Goal: Task Accomplishment & Management: Complete application form

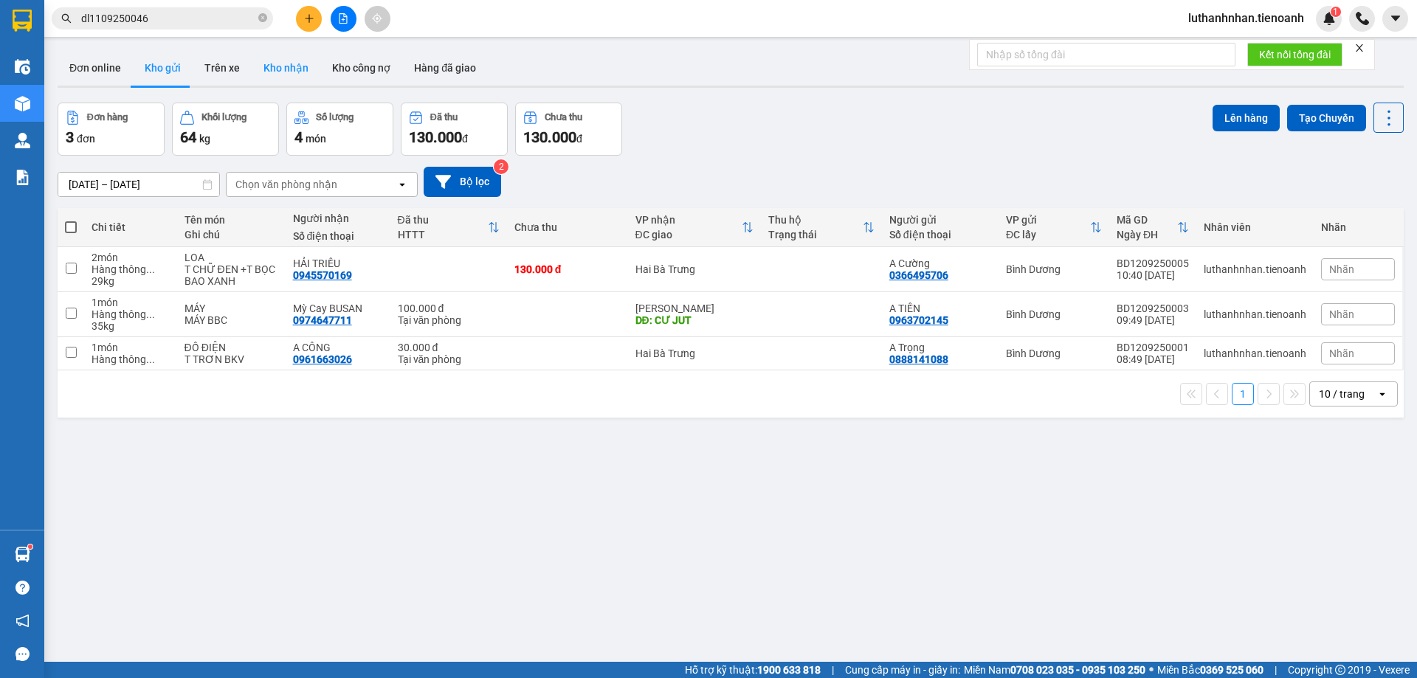
click at [272, 74] on button "Kho nhận" at bounding box center [286, 67] width 69 height 35
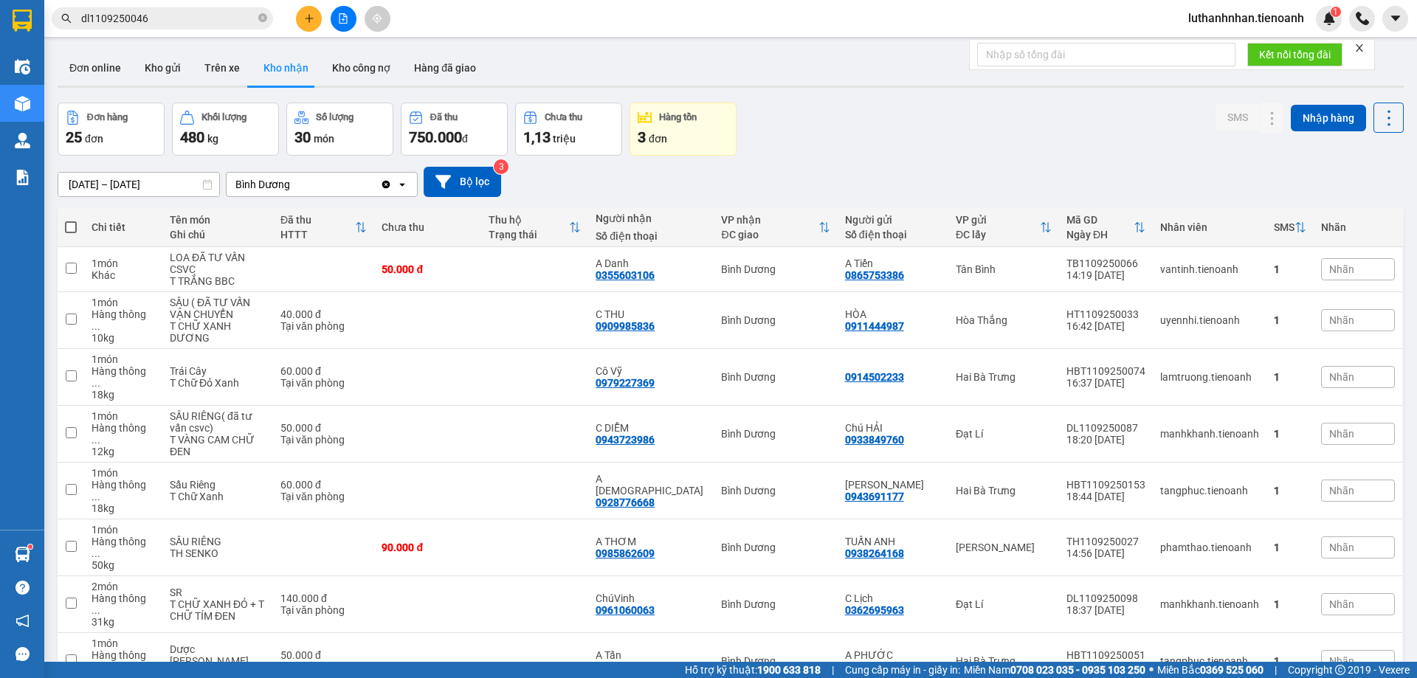
click at [199, 23] on input "dl1109250046" at bounding box center [168, 18] width 174 height 16
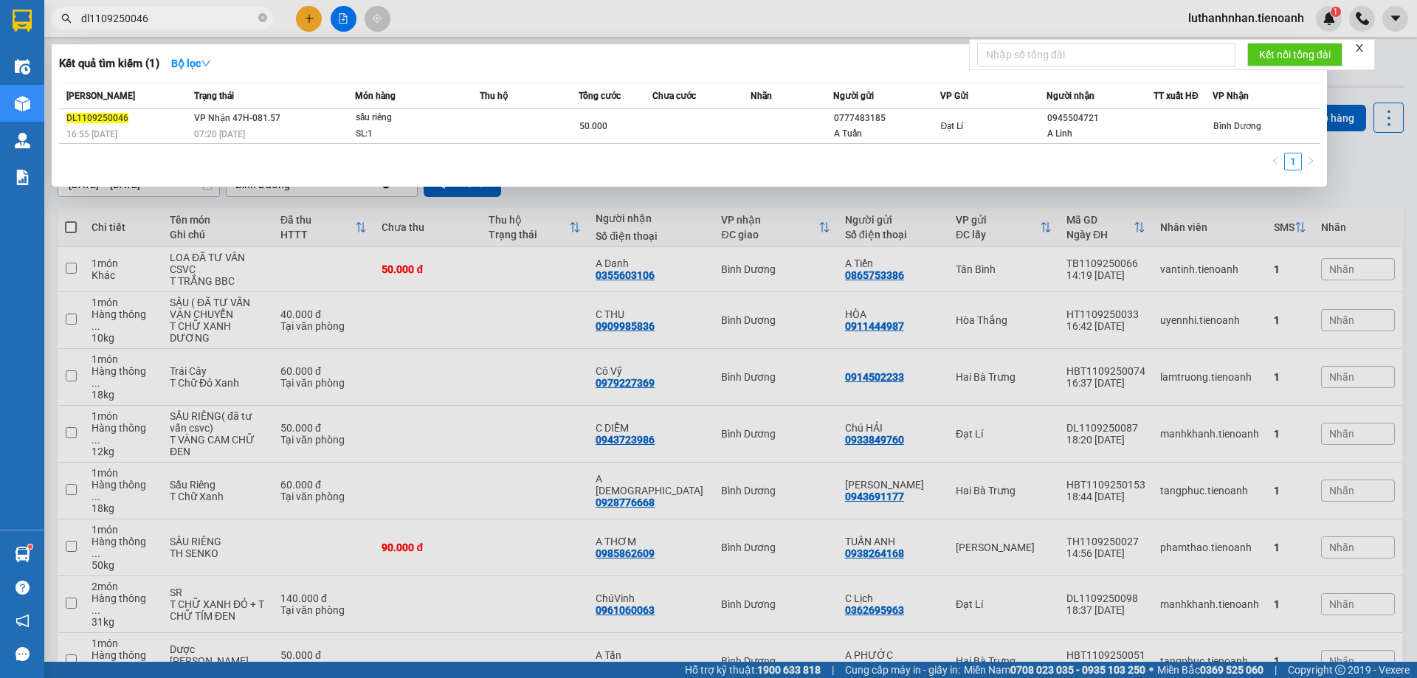
click at [199, 23] on input "dl1109250046" at bounding box center [168, 18] width 174 height 16
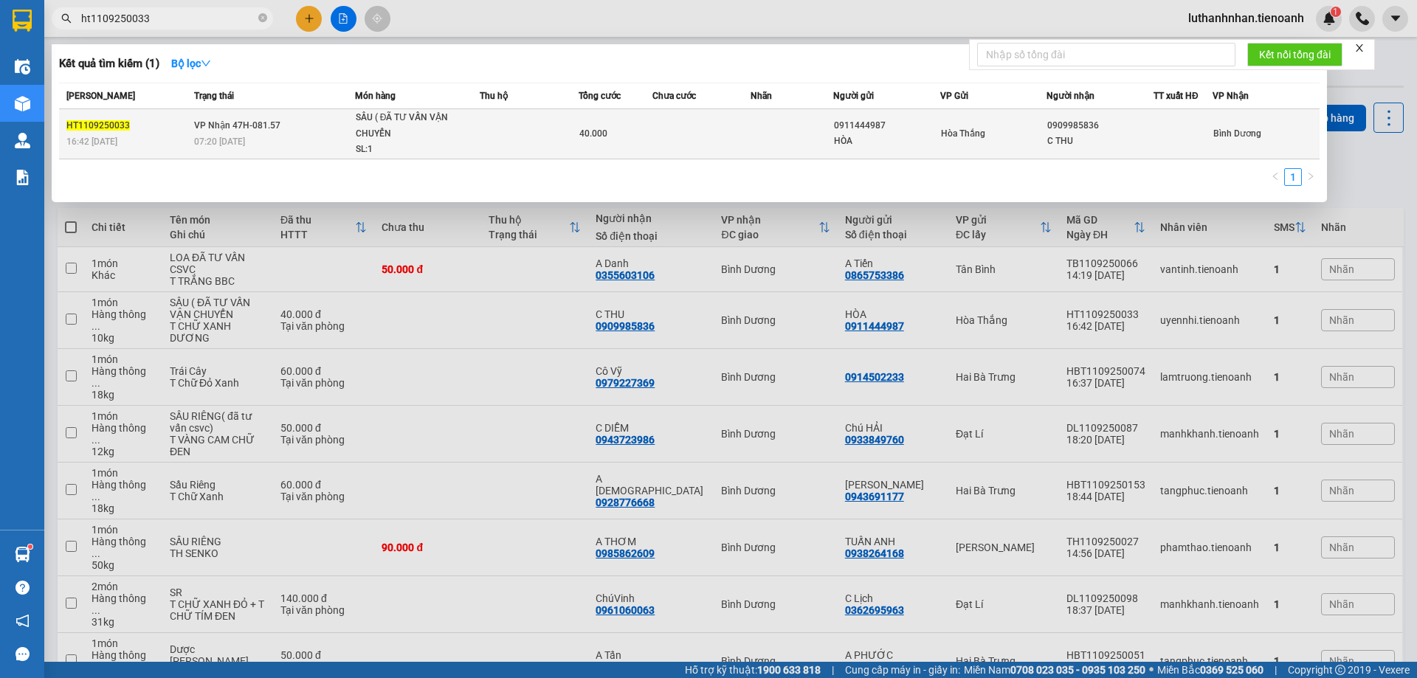
type input "ht1109250033"
click at [372, 132] on div "SẦU ( ĐÃ TƯ VẤN VẬN CHUYỂN" at bounding box center [411, 126] width 111 height 32
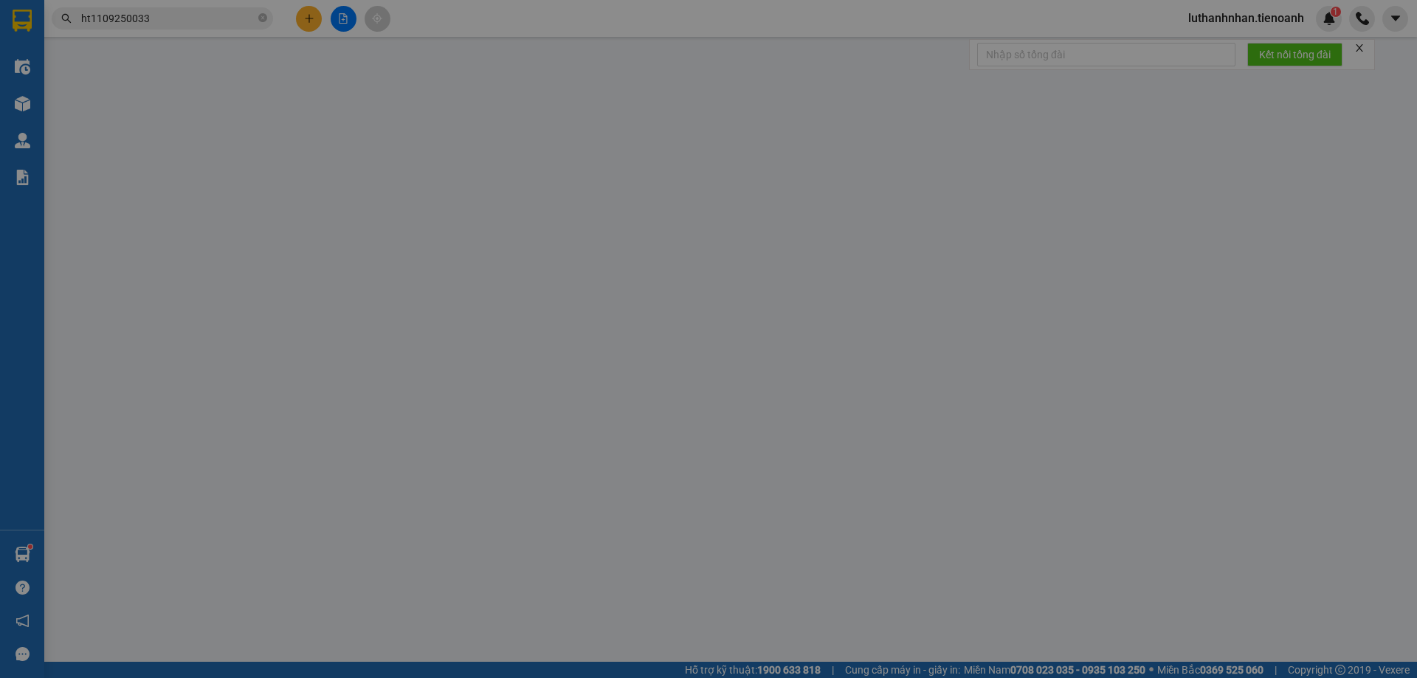
type input "0909985836"
type input "C THU"
type input "0911444987"
type input "HÒA"
type input "40.000"
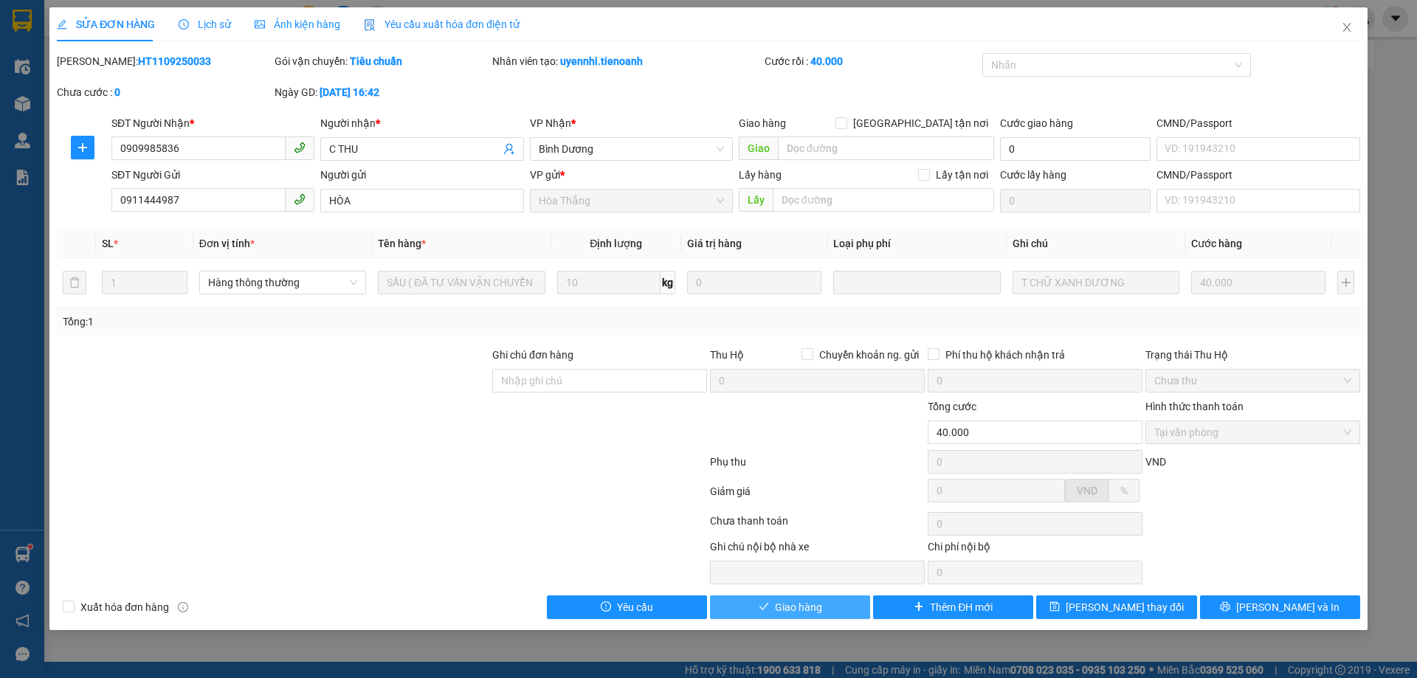
click at [804, 610] on span "Giao hàng" at bounding box center [798, 607] width 47 height 16
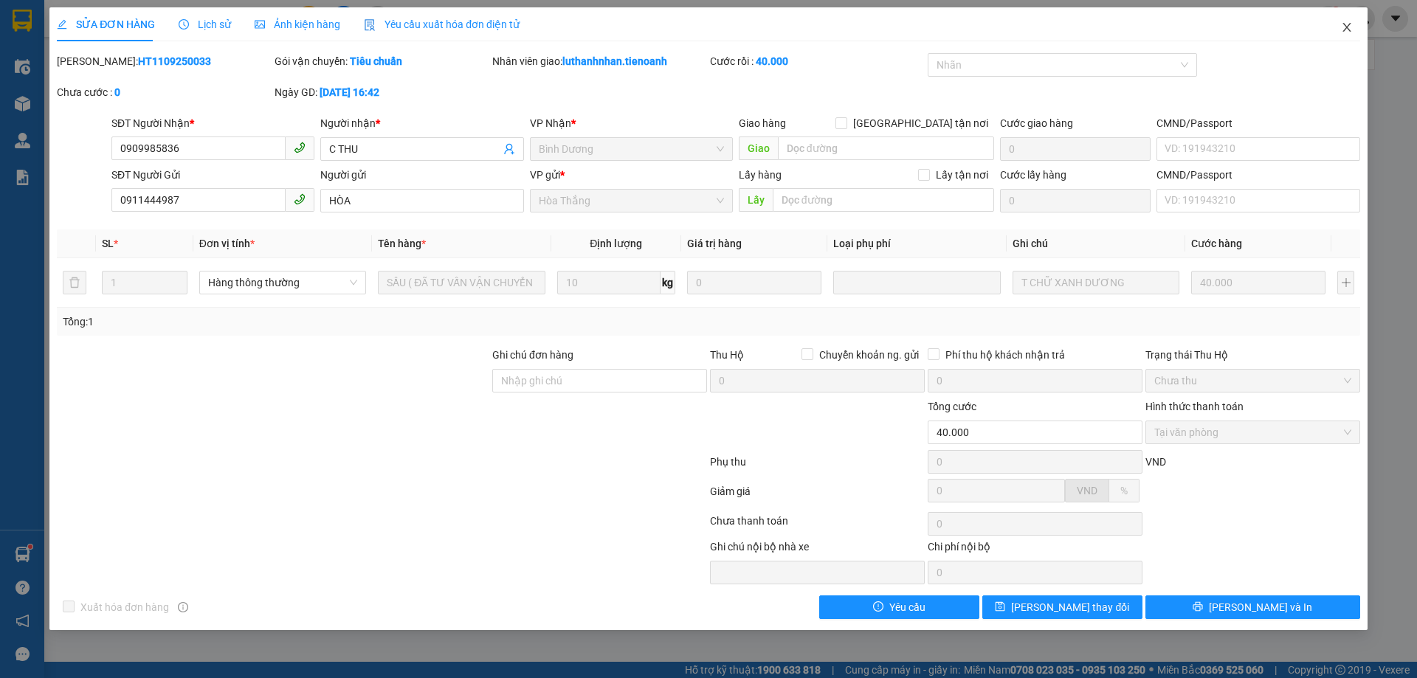
click at [1343, 28] on icon "close" at bounding box center [1347, 27] width 12 height 12
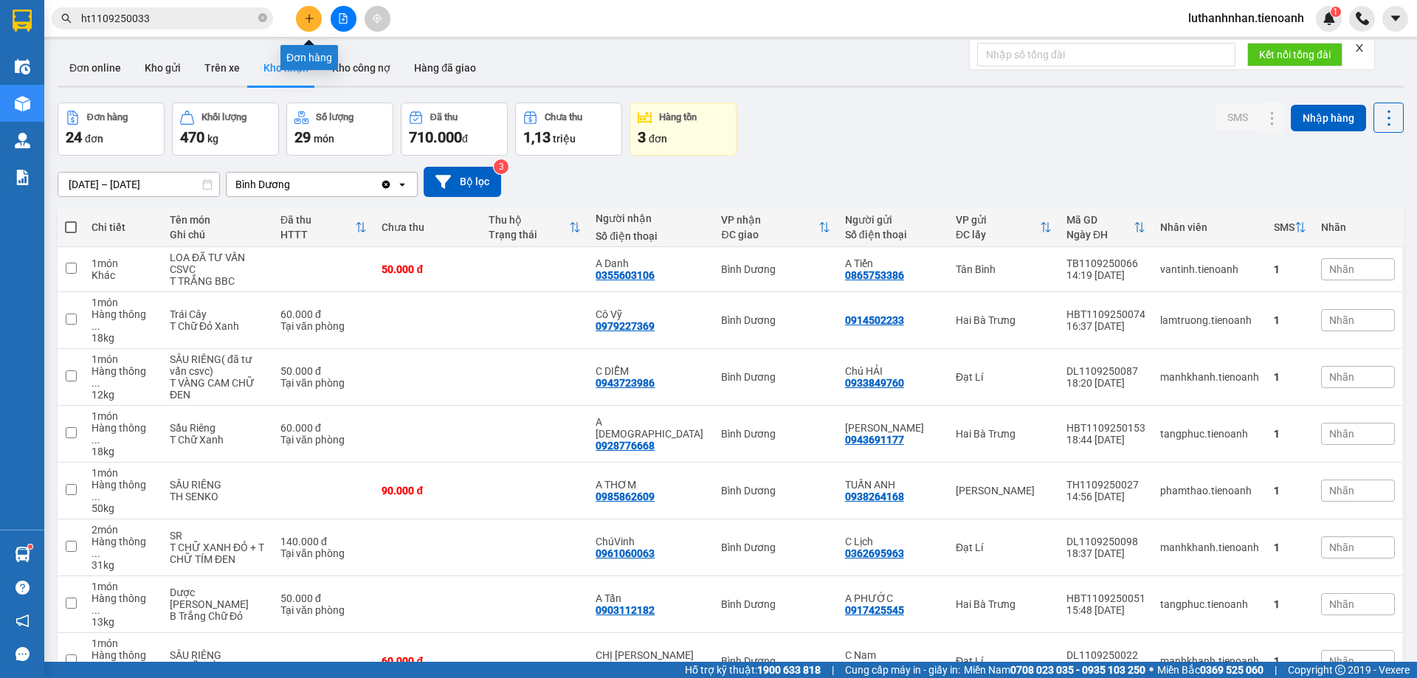
click at [317, 19] on button at bounding box center [309, 19] width 26 height 26
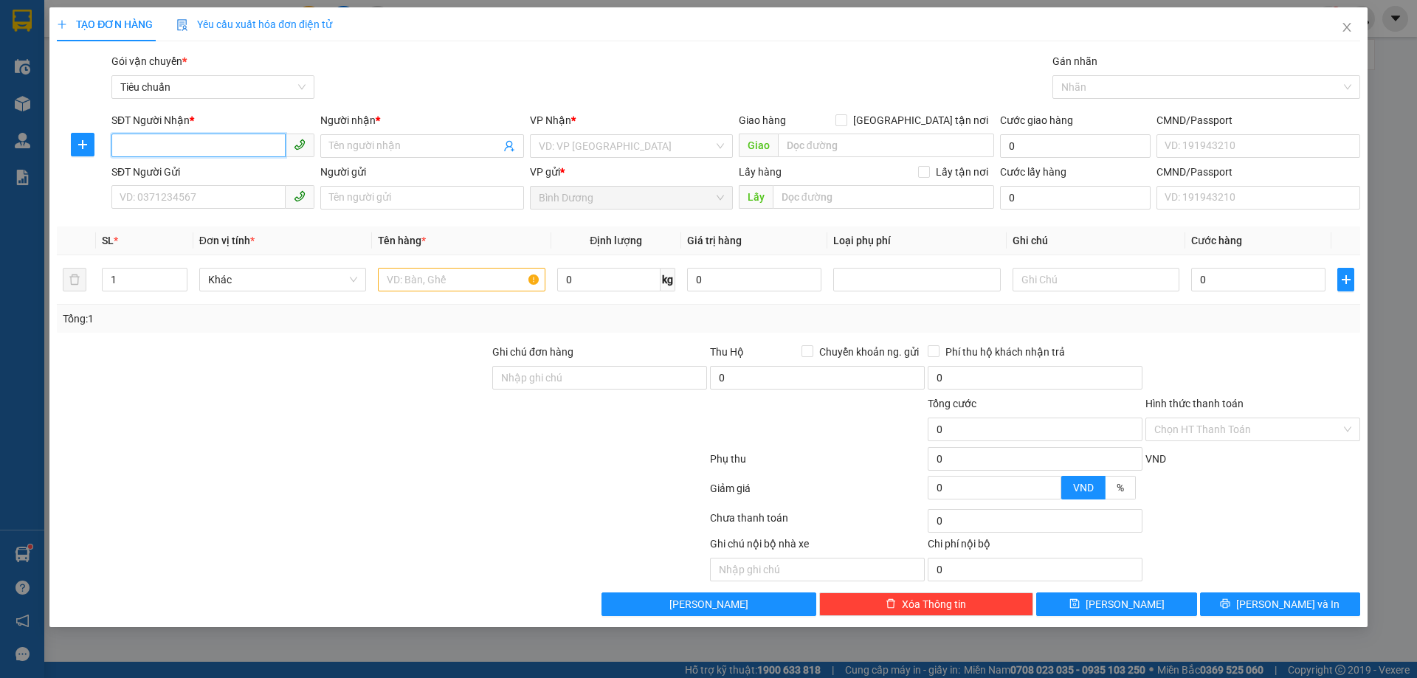
click at [224, 140] on input "SĐT Người Nhận *" at bounding box center [198, 146] width 174 height 24
click at [223, 141] on input "SĐT Người Nhận *" at bounding box center [198, 146] width 174 height 24
type input "0968113114"
click at [195, 172] on div "0968113114 - A Hải" at bounding box center [212, 176] width 185 height 16
type input "A Hải"
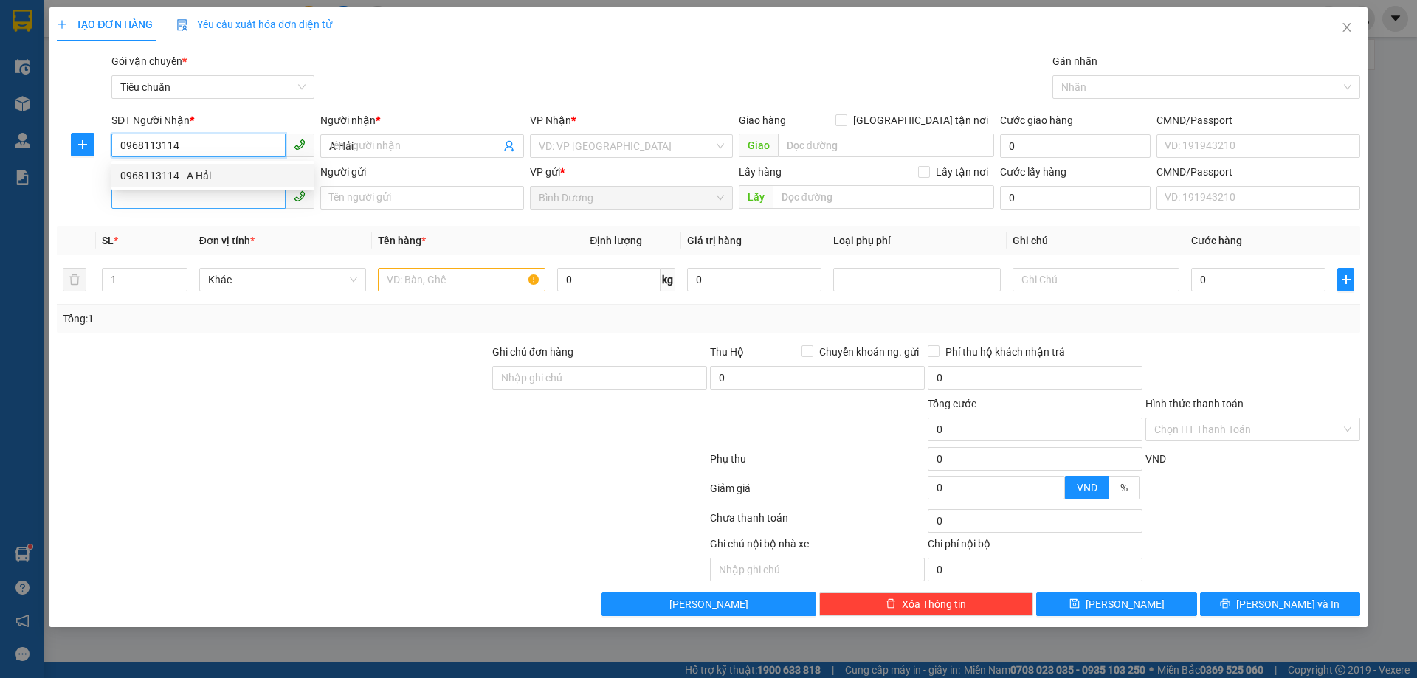
type input "50.000"
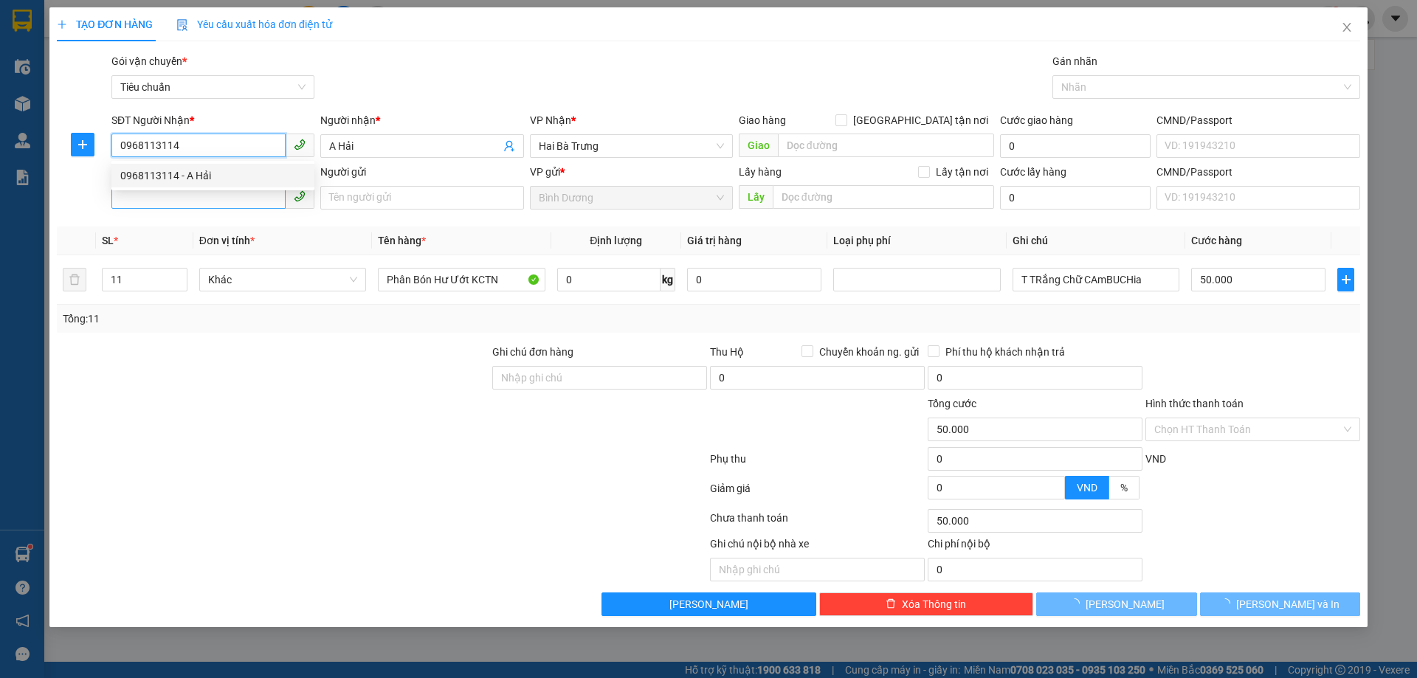
type input "0968113114"
click at [197, 198] on input "SĐT Người Gửi" at bounding box center [198, 197] width 174 height 24
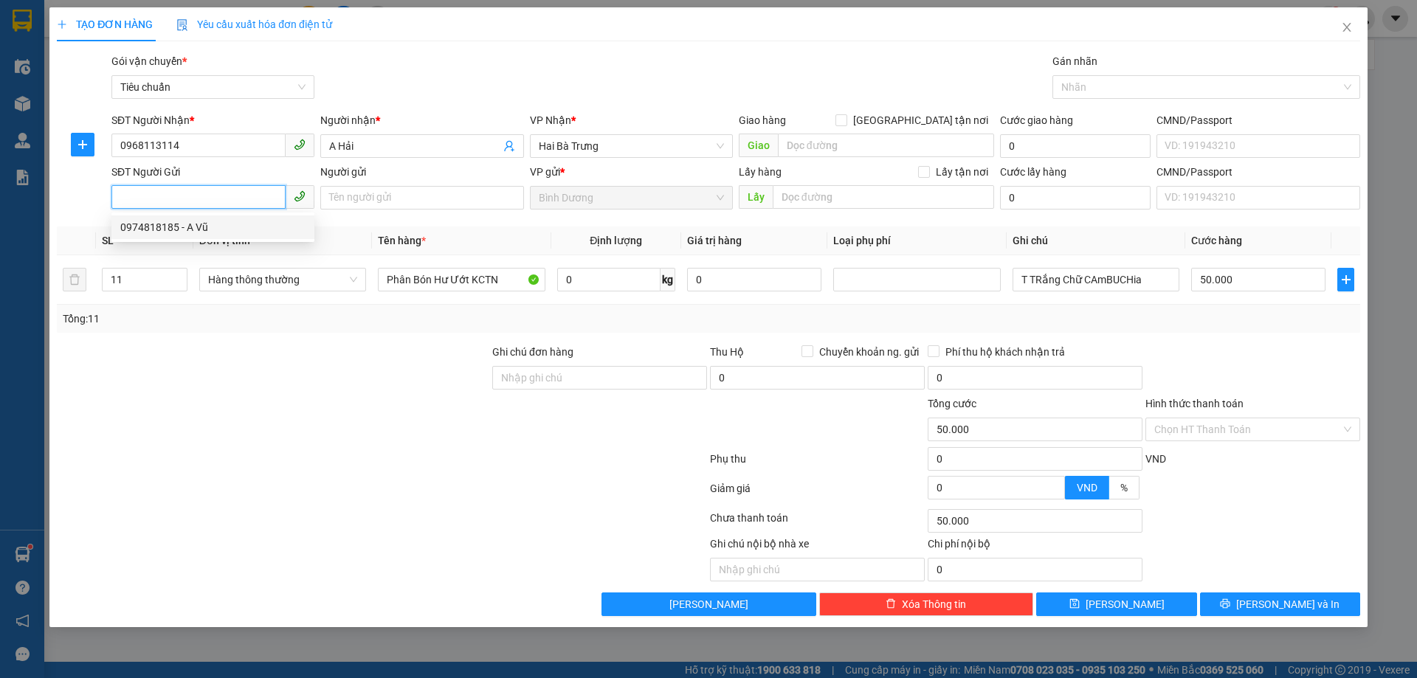
click at [193, 202] on input "SĐT Người Gửi" at bounding box center [198, 197] width 174 height 24
click at [193, 201] on input "SĐT Người Gửi" at bounding box center [198, 197] width 174 height 24
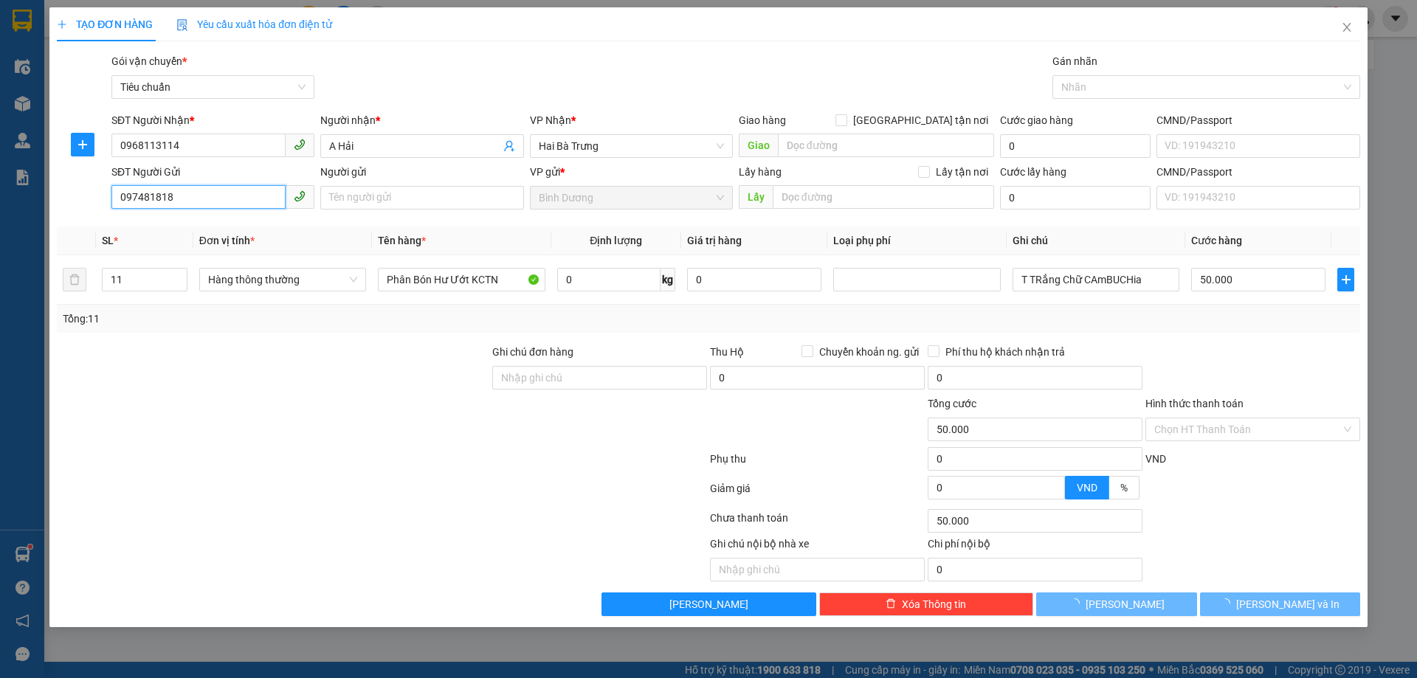
type input "0974818185"
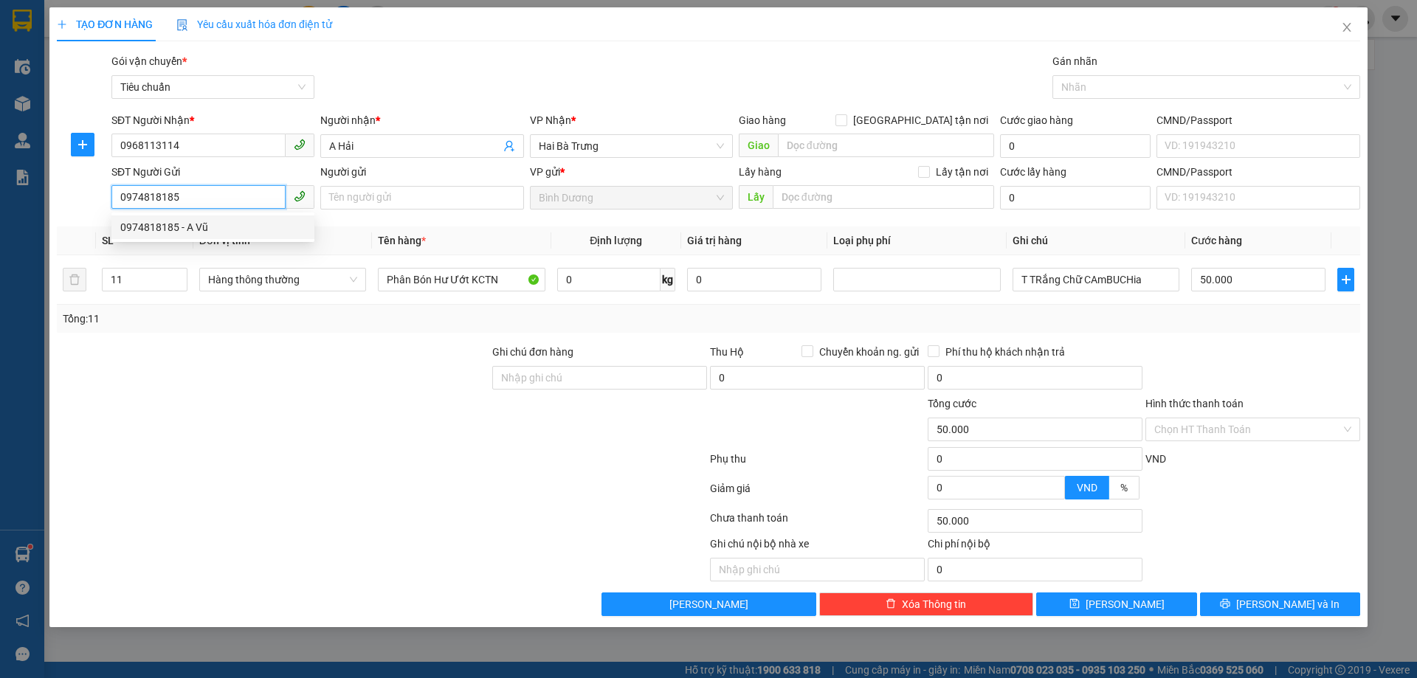
click at [203, 223] on div "0974818185 - A Vũ" at bounding box center [212, 227] width 185 height 16
type input "A Vũ"
type input "100.000"
click at [179, 286] on icon "down" at bounding box center [178, 284] width 5 height 5
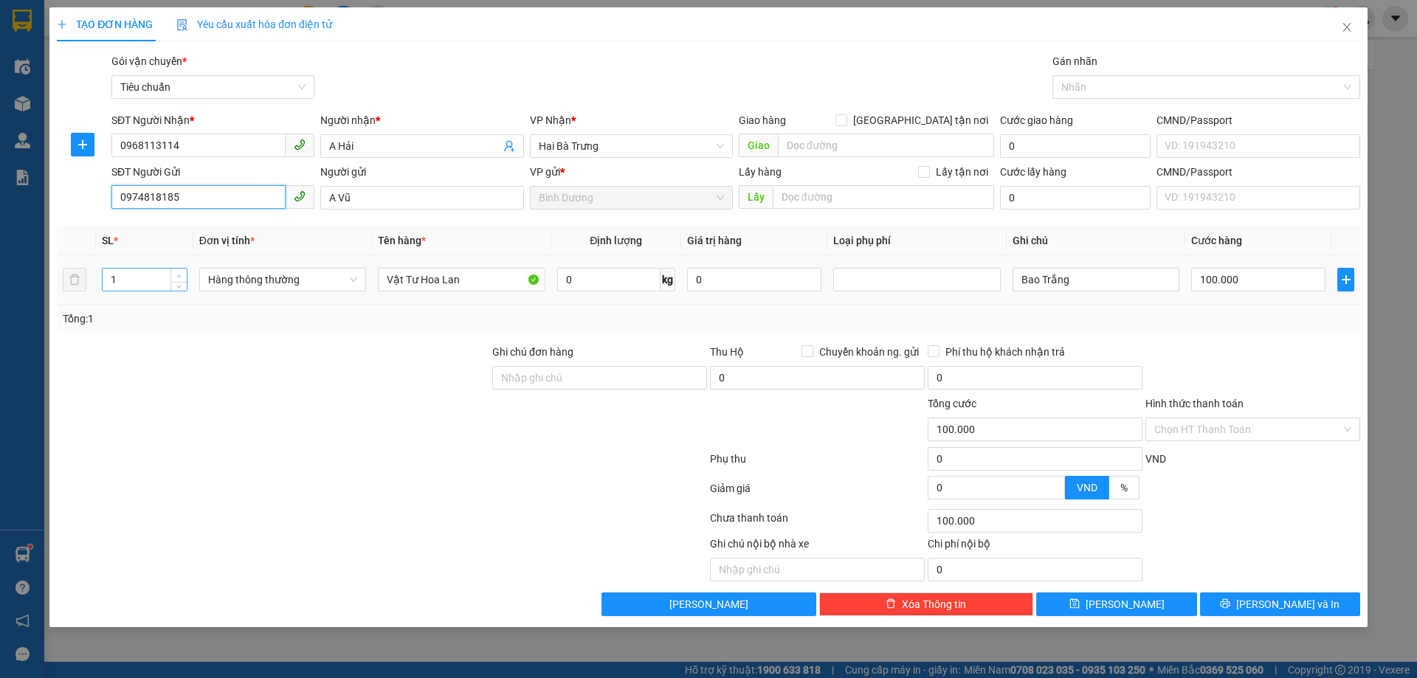
type input "0974818185"
type input "2"
click at [179, 274] on icon "up" at bounding box center [178, 276] width 5 height 5
click at [454, 283] on input "Vật Tư Hoa Lan" at bounding box center [461, 280] width 167 height 24
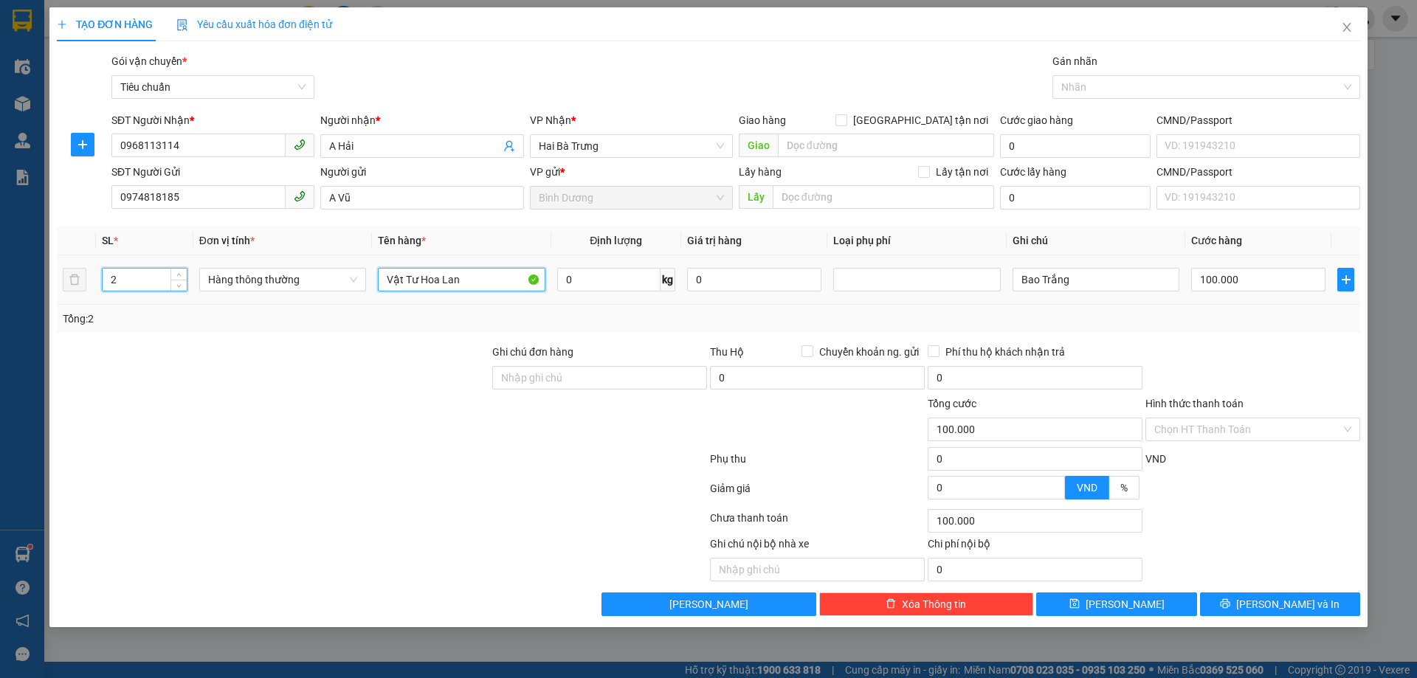
click at [454, 283] on input "Vật Tư Hoa Lan" at bounding box center [461, 280] width 167 height 24
type input "0"
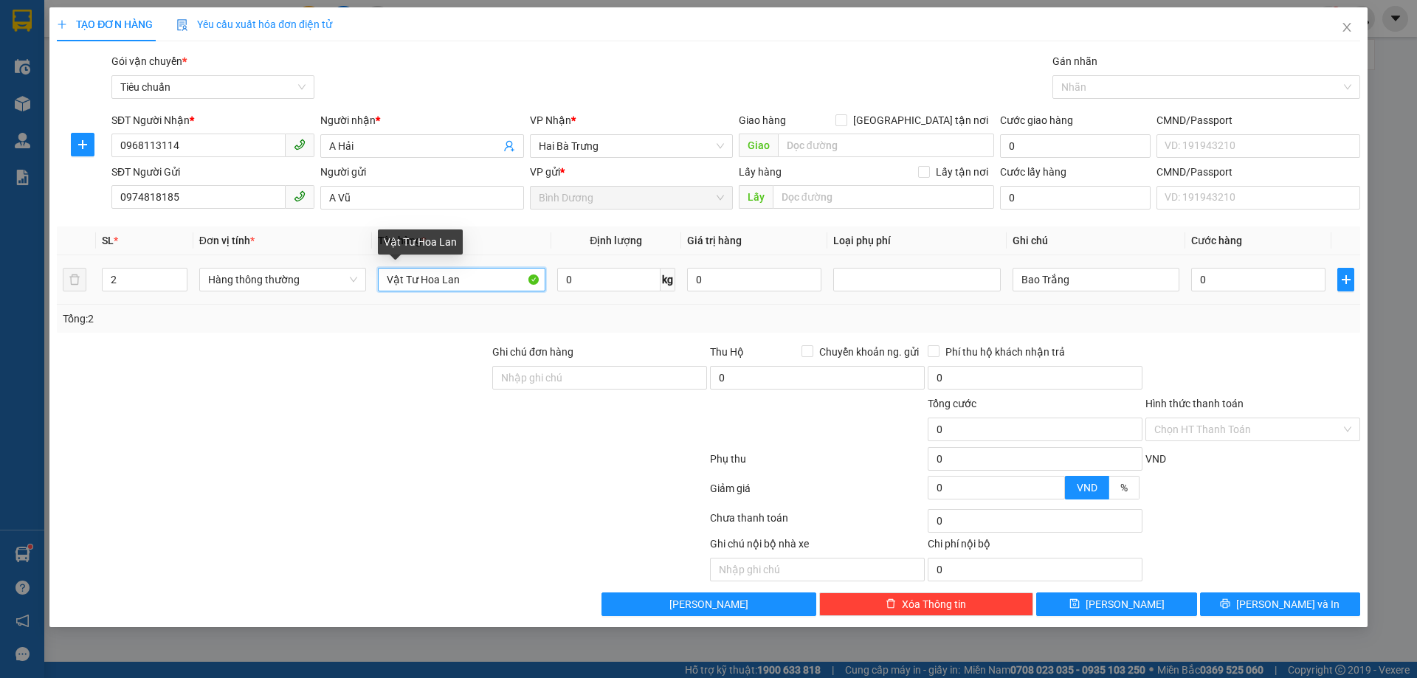
click at [454, 283] on input "Vật Tư Hoa Lan" at bounding box center [461, 280] width 167 height 24
type input "PHÂN"
click at [611, 314] on div "Tổng: 2" at bounding box center [709, 319] width 1292 height 16
click at [594, 283] on input "0" at bounding box center [608, 280] width 103 height 24
type input "35"
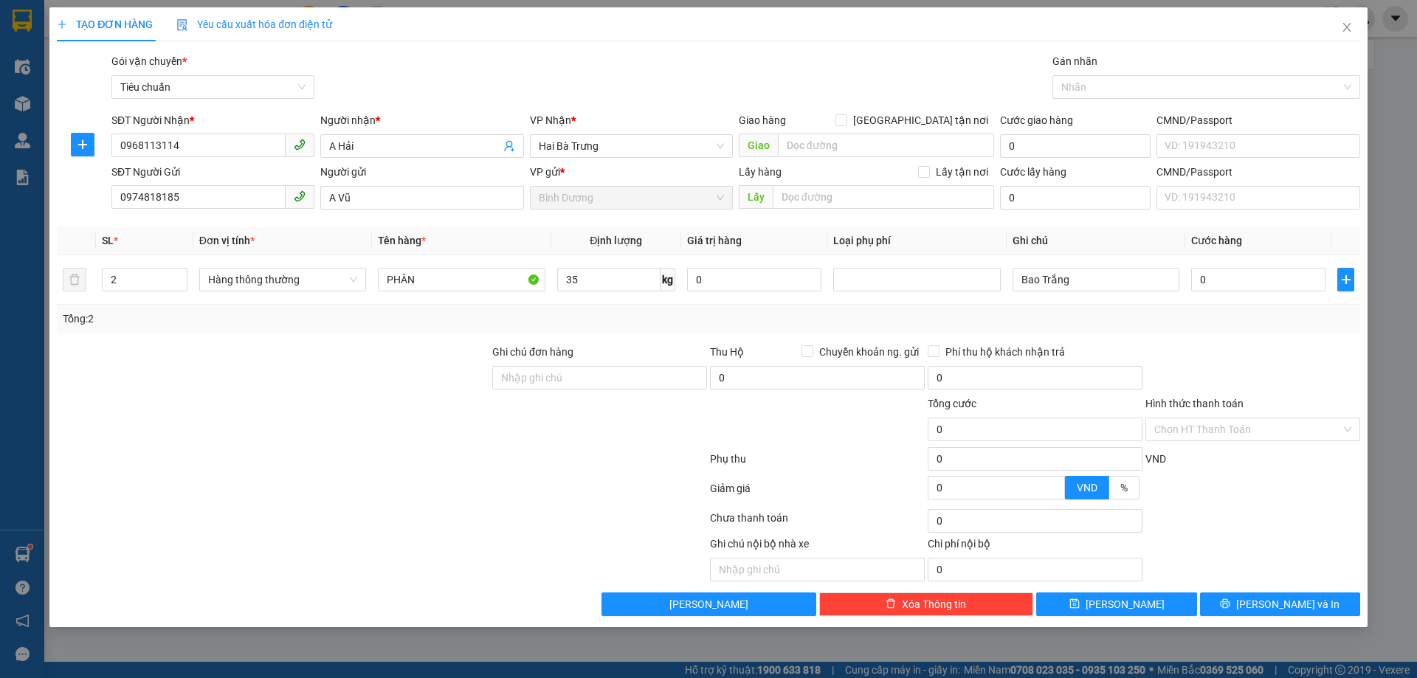
click at [650, 323] on div "Tổng: 2" at bounding box center [709, 319] width 1292 height 16
type input "70.000"
click at [1101, 287] on input "Bao Trắng" at bounding box center [1096, 280] width 167 height 24
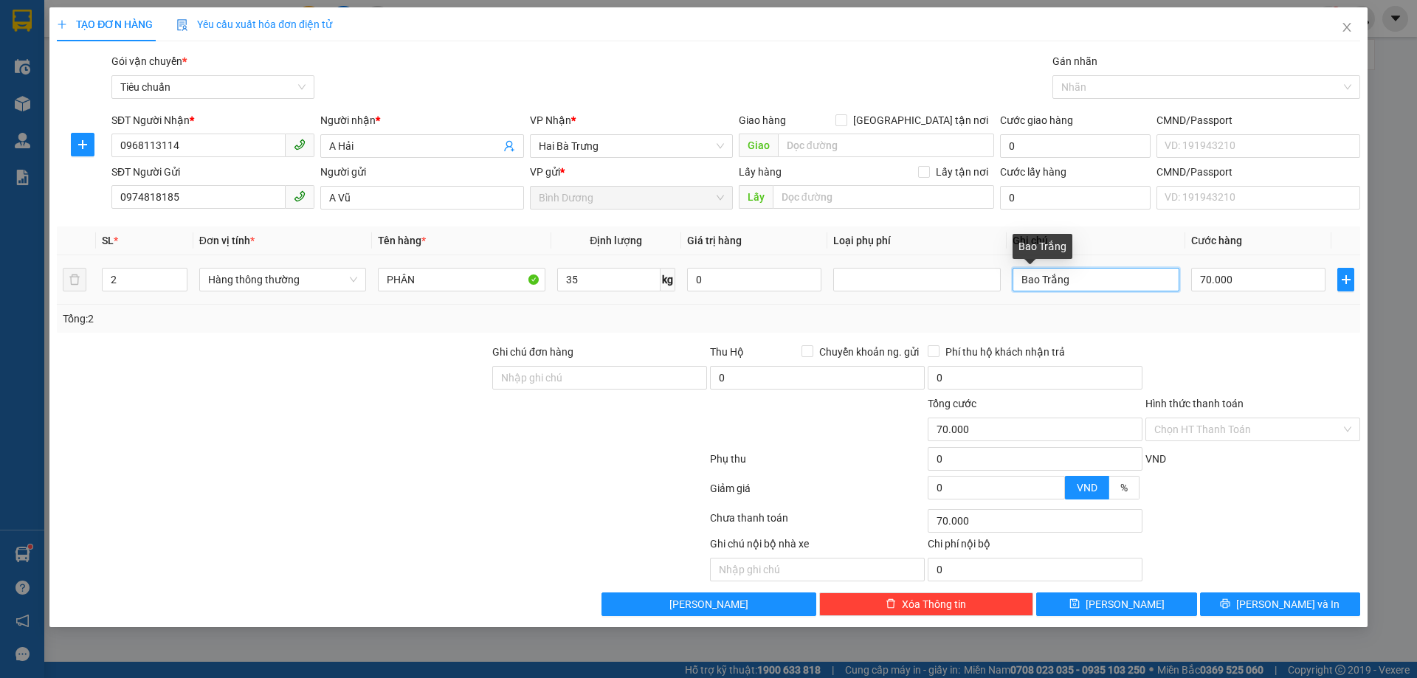
click at [1101, 287] on input "Bao Trắng" at bounding box center [1096, 280] width 167 height 24
type input "BAO TRẮNG + BAO TRẮNG CHỮ XANH ĐỎ"
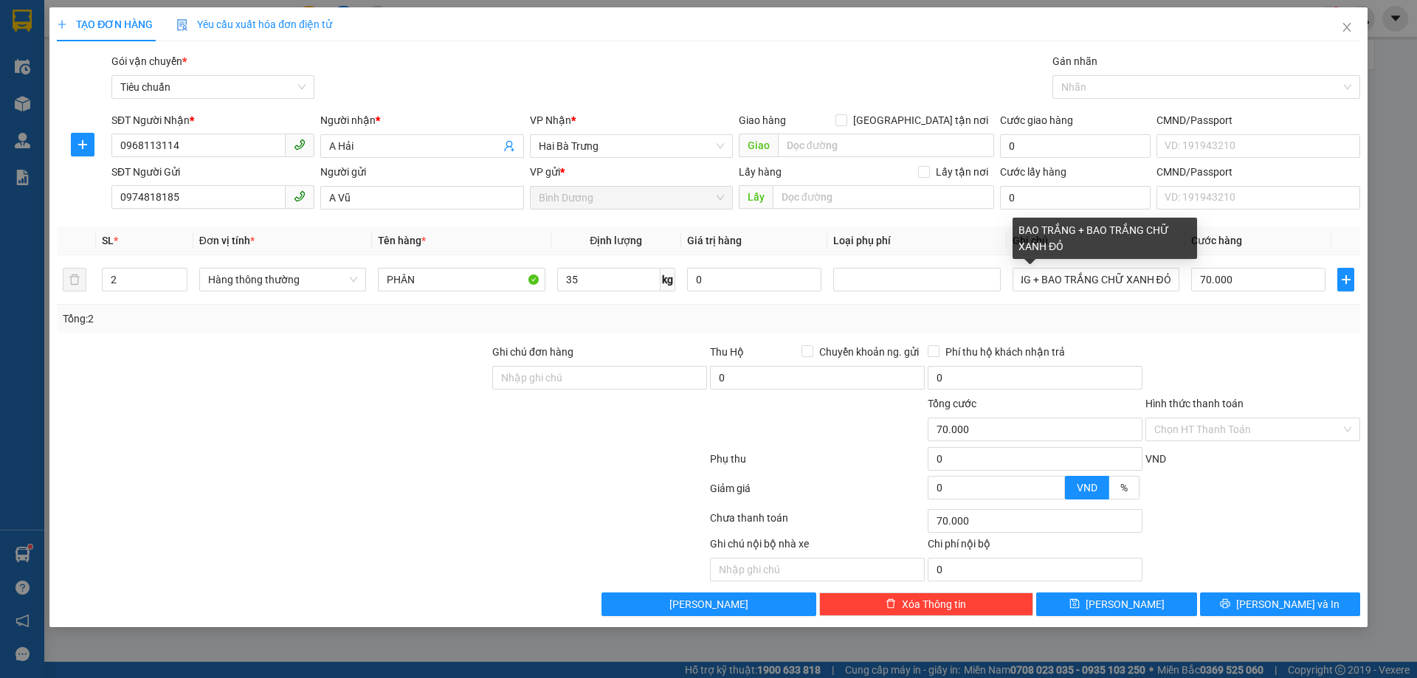
click at [1174, 317] on div "Tổng: 2" at bounding box center [709, 319] width 1292 height 16
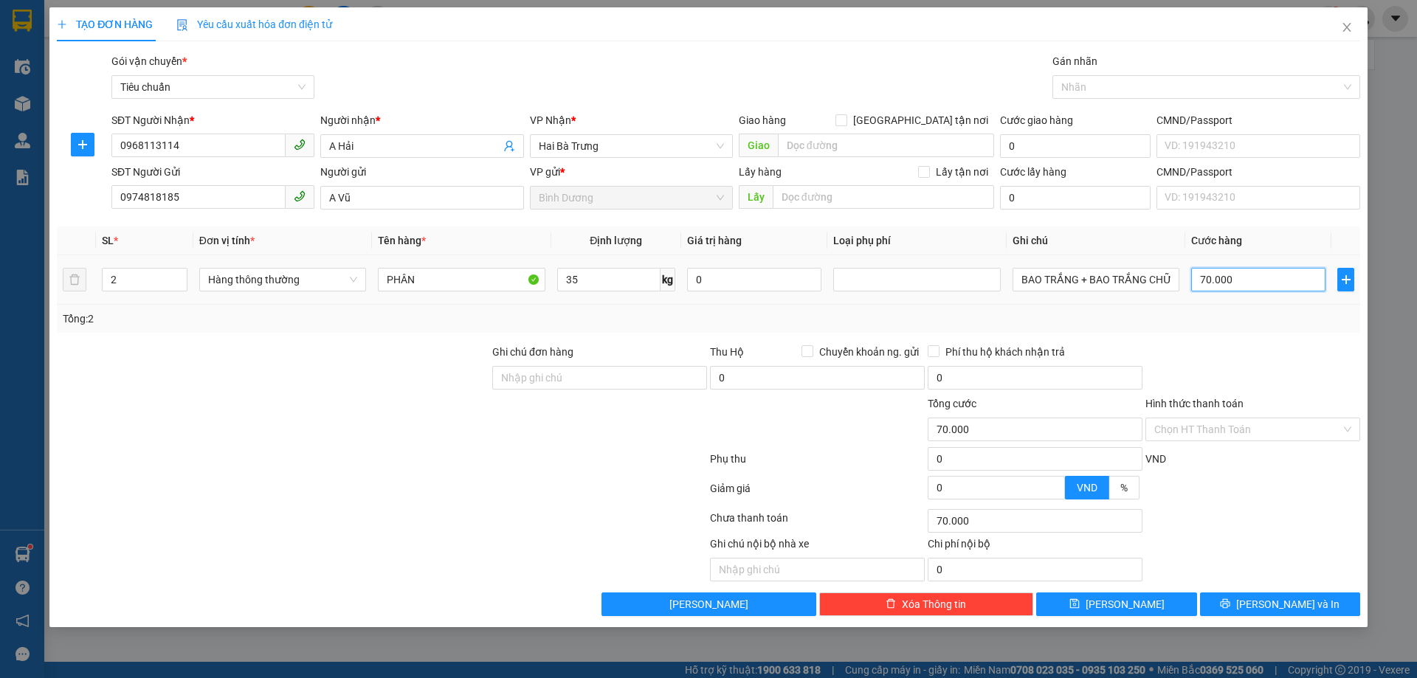
click at [1222, 282] on input "70.000" at bounding box center [1258, 280] width 134 height 24
type input "1"
type input "14"
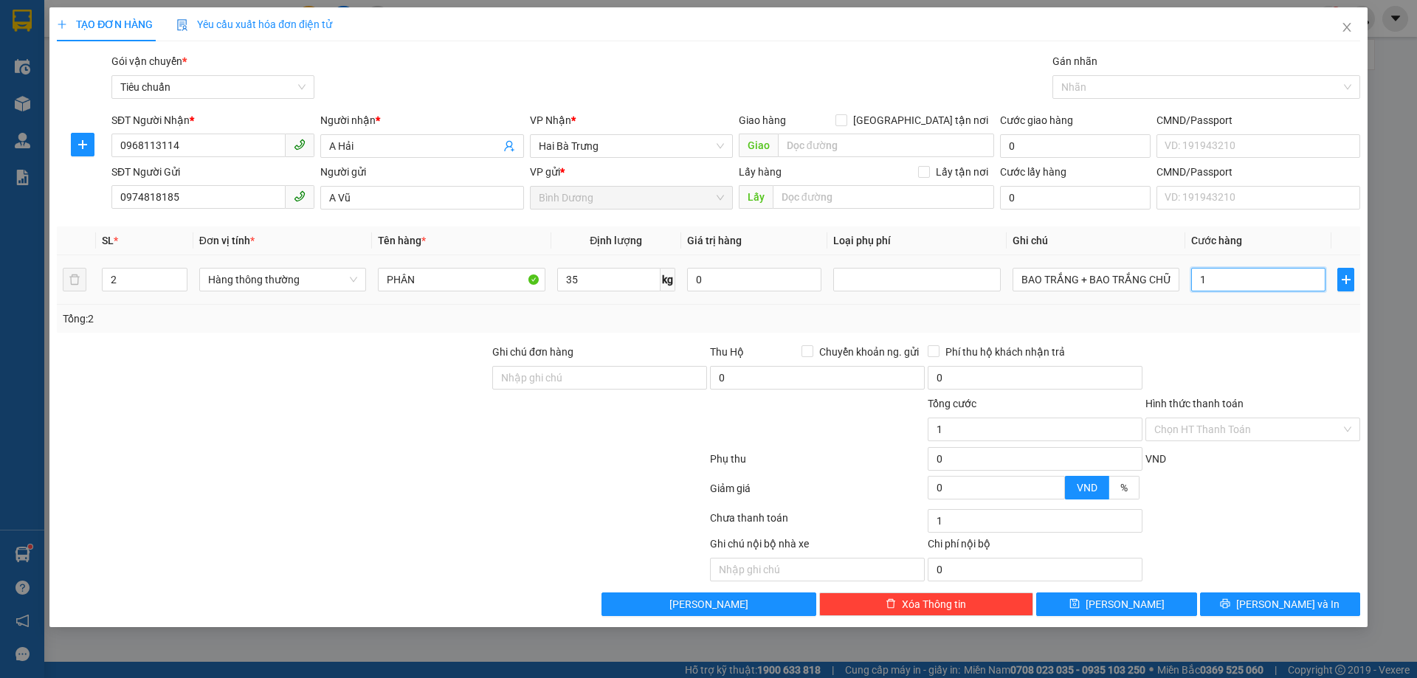
type input "14"
type input "140"
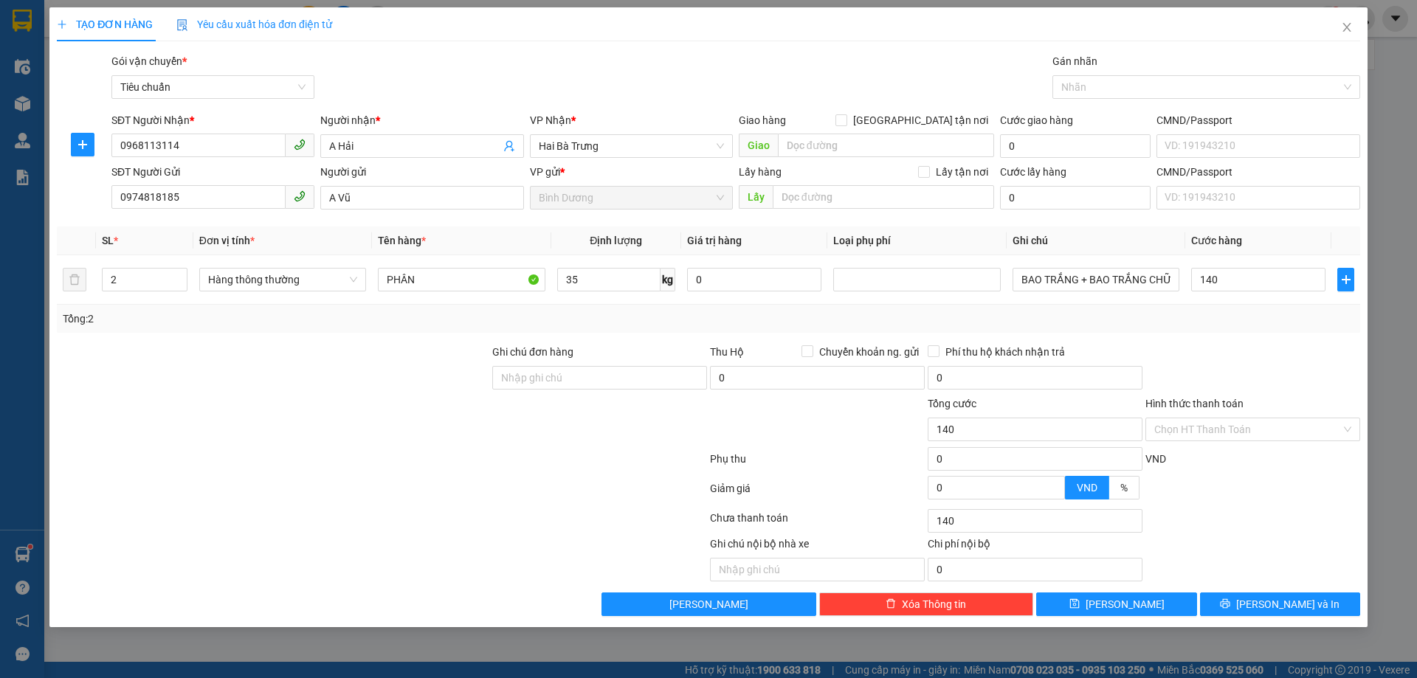
type input "140.000"
click at [1256, 331] on div "Tổng: 2" at bounding box center [708, 319] width 1303 height 28
click at [1300, 609] on span "[PERSON_NAME] và In" at bounding box center [1287, 604] width 103 height 16
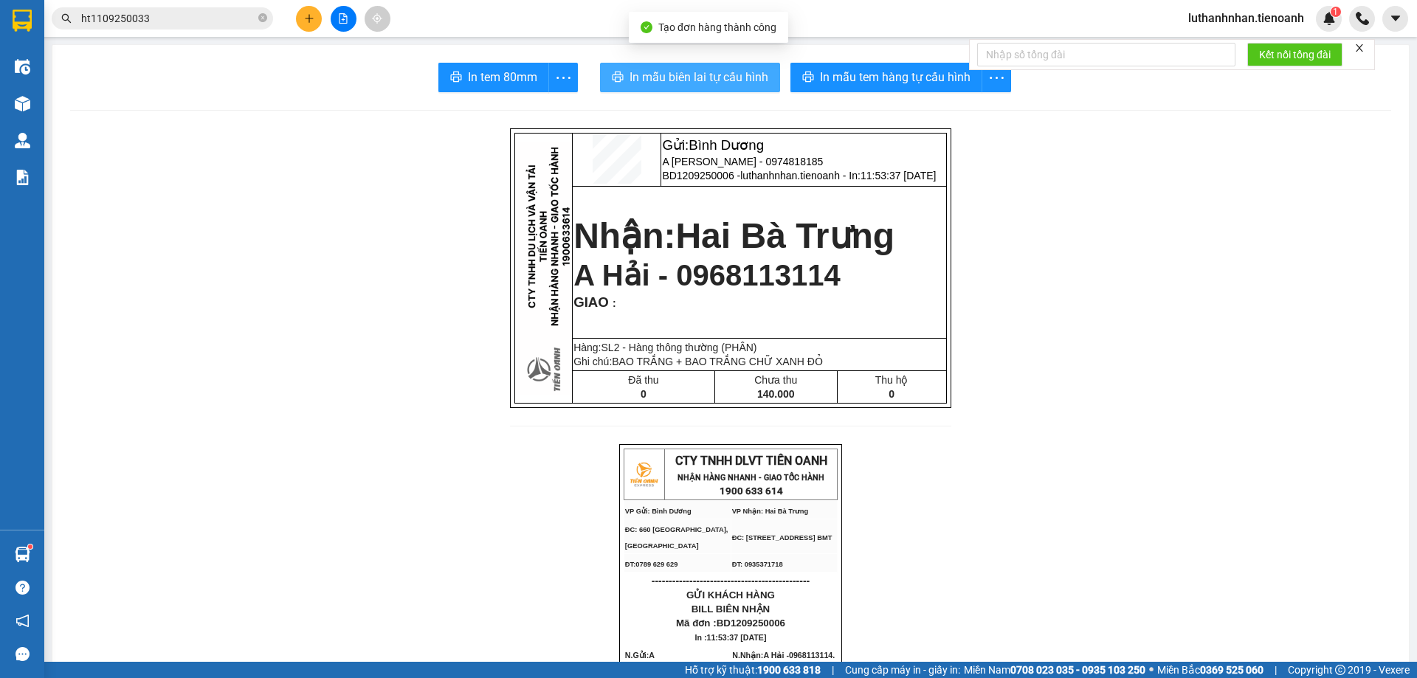
click at [695, 75] on span "In mẫu biên lai tự cấu hình" at bounding box center [699, 77] width 139 height 18
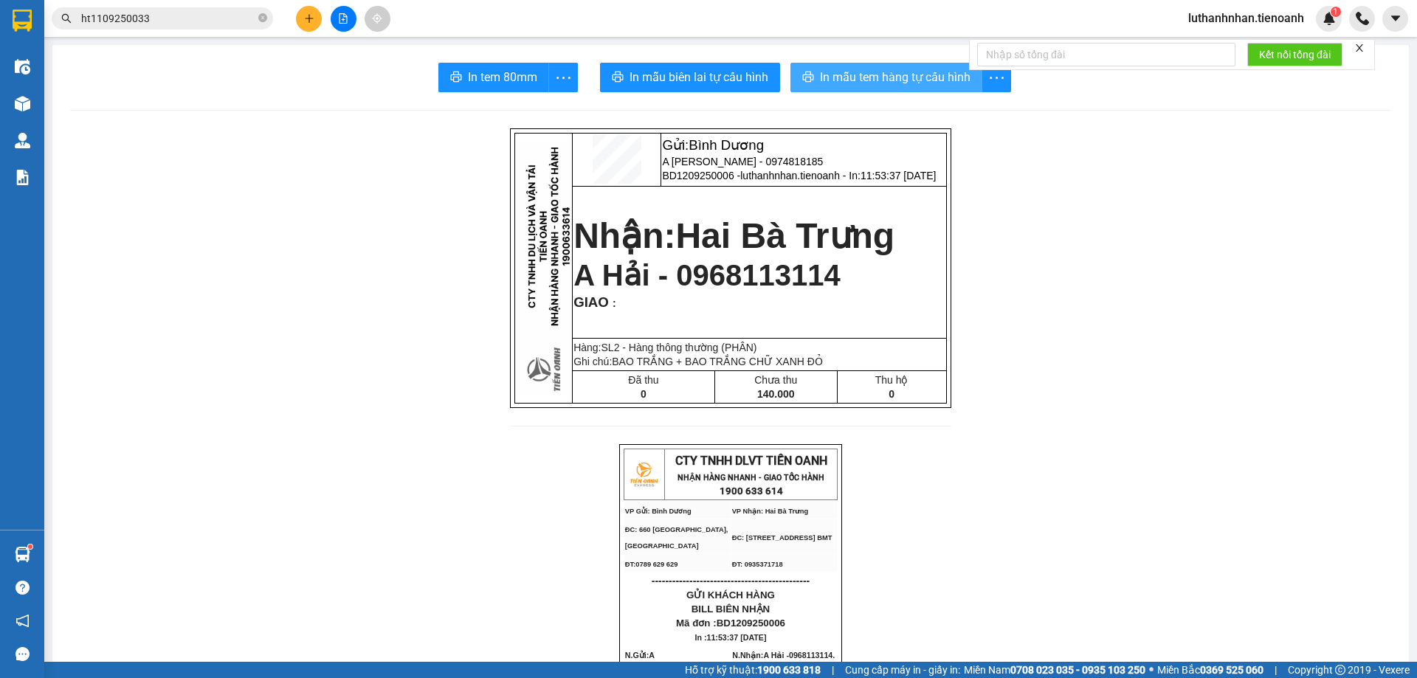
click at [845, 77] on span "In mẫu tem hàng tự cấu hình" at bounding box center [895, 77] width 151 height 18
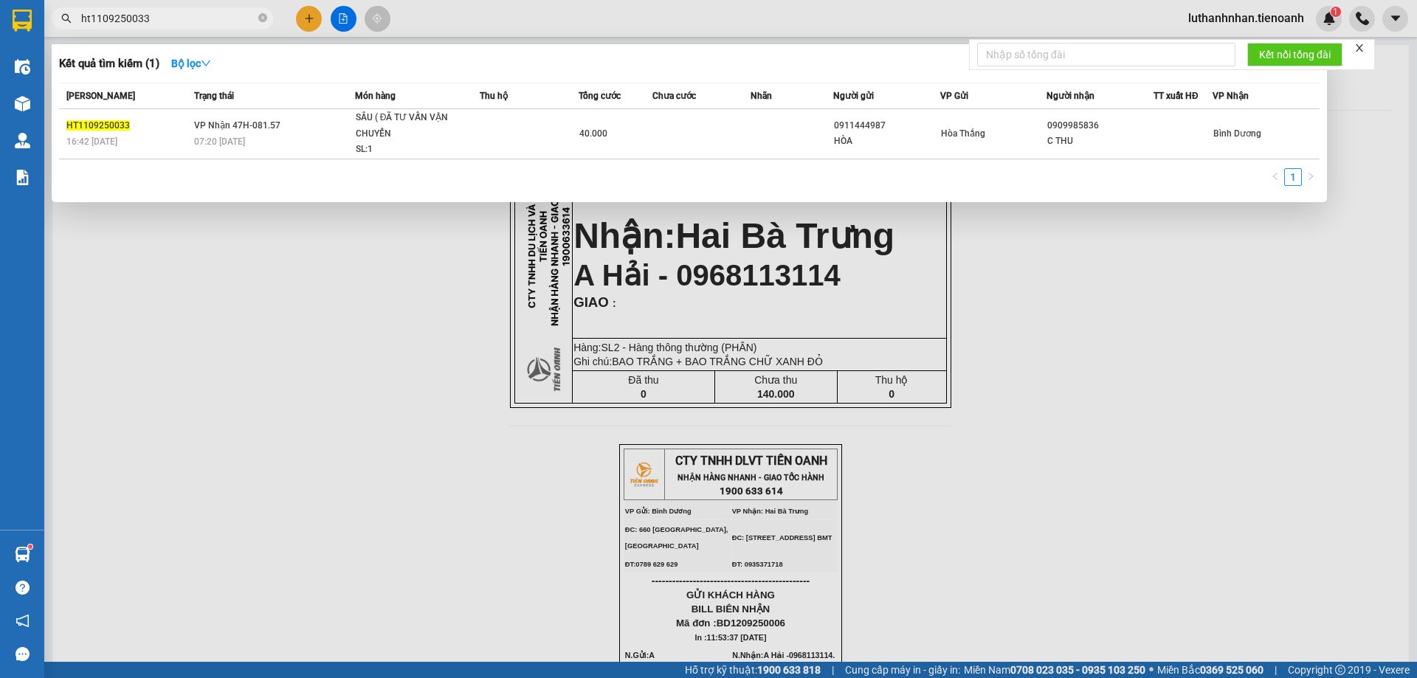
click at [180, 19] on input "ht1109250033" at bounding box center [168, 18] width 174 height 16
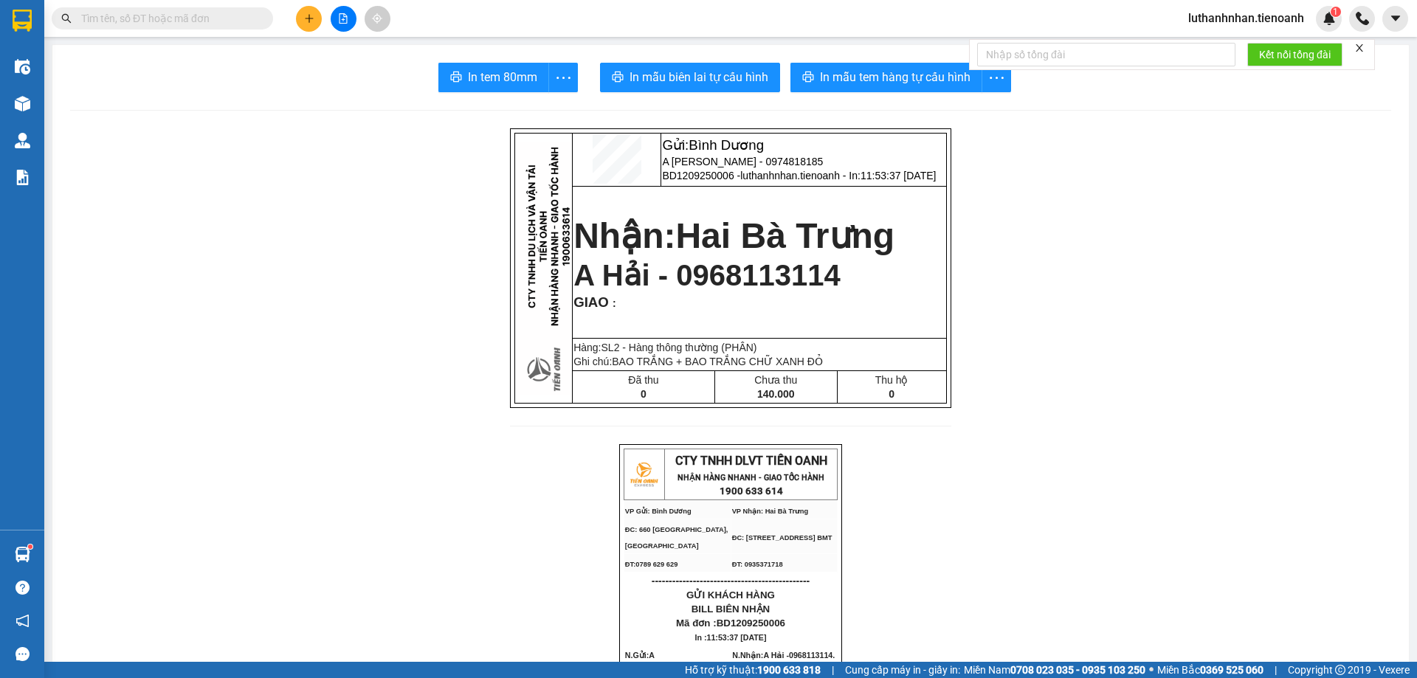
click at [169, 15] on input "text" at bounding box center [168, 18] width 174 height 16
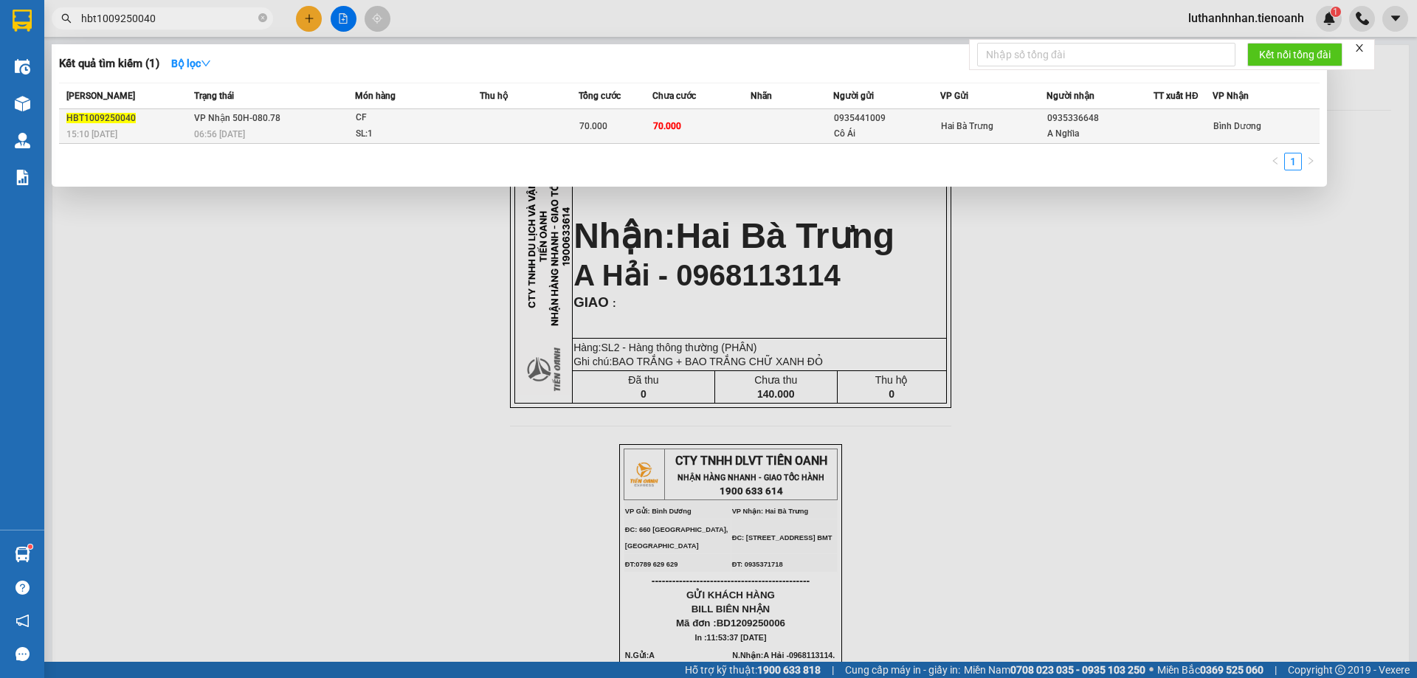
type input "hbt1009250040"
click at [486, 127] on td at bounding box center [529, 126] width 99 height 35
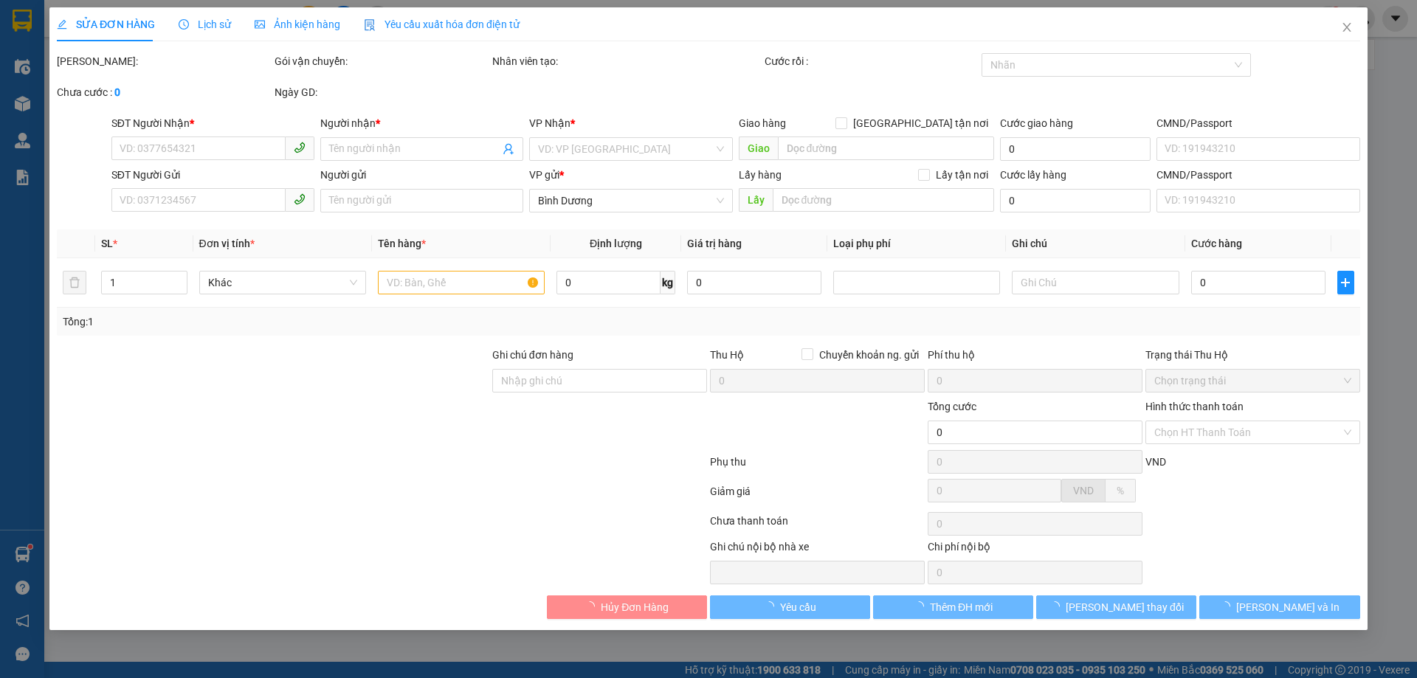
type input "0935336648"
type input "A Nghĩa"
type input "0935441009"
type input "Cô Ái"
type input "70.000"
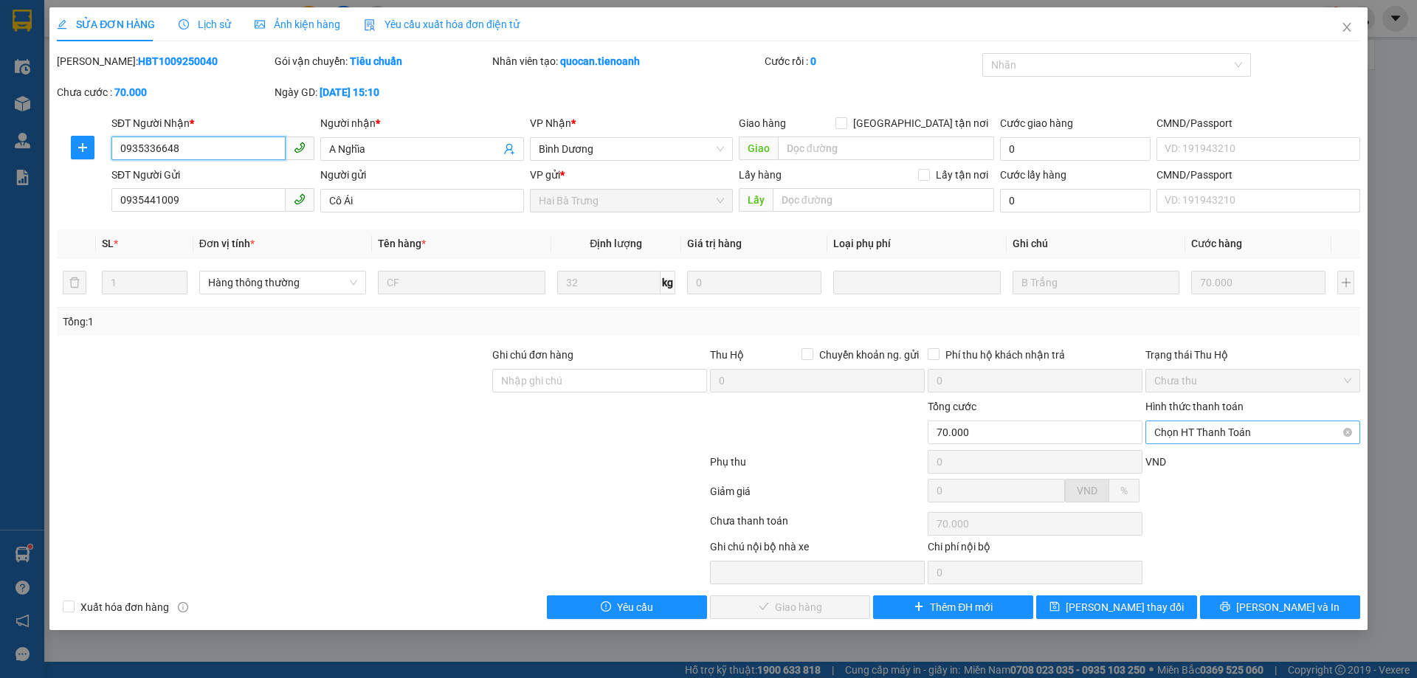
click at [1267, 431] on span "Chọn HT Thanh Toán" at bounding box center [1252, 432] width 197 height 22
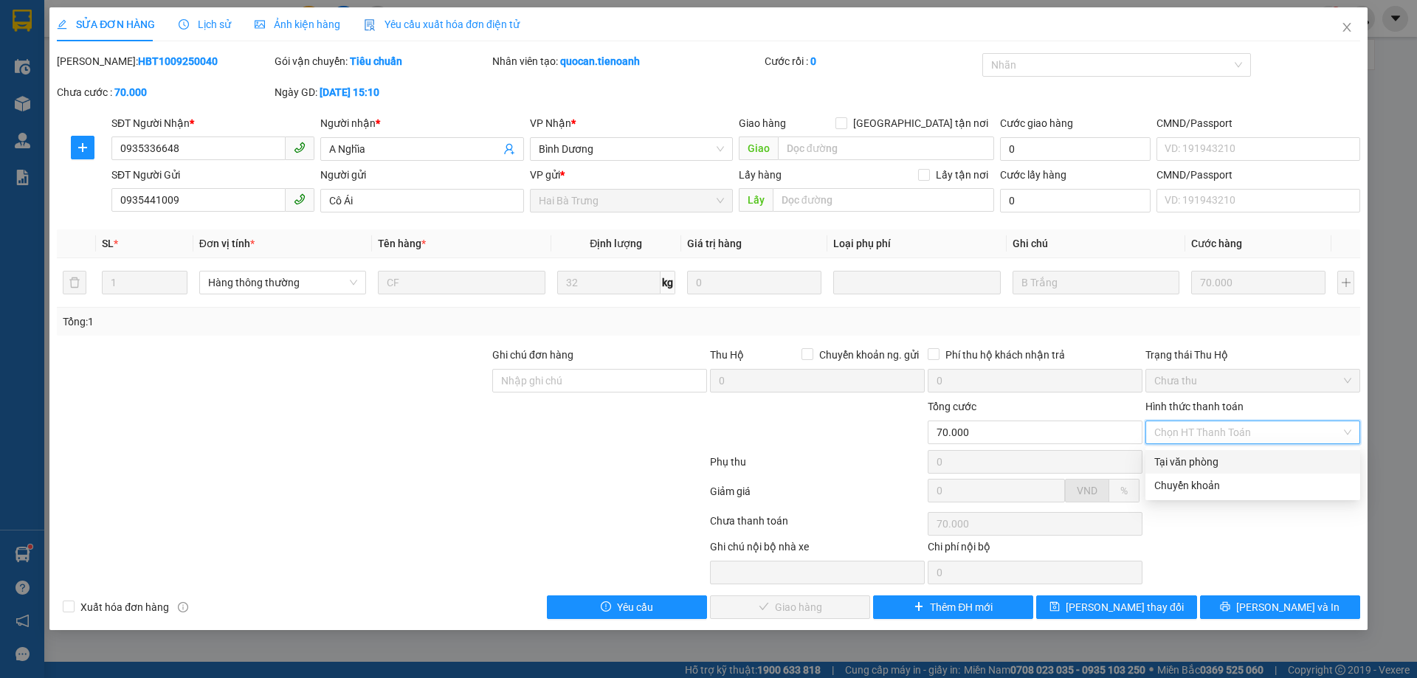
click at [1227, 471] on div "Tại văn phòng" at bounding box center [1252, 462] width 215 height 24
type input "0"
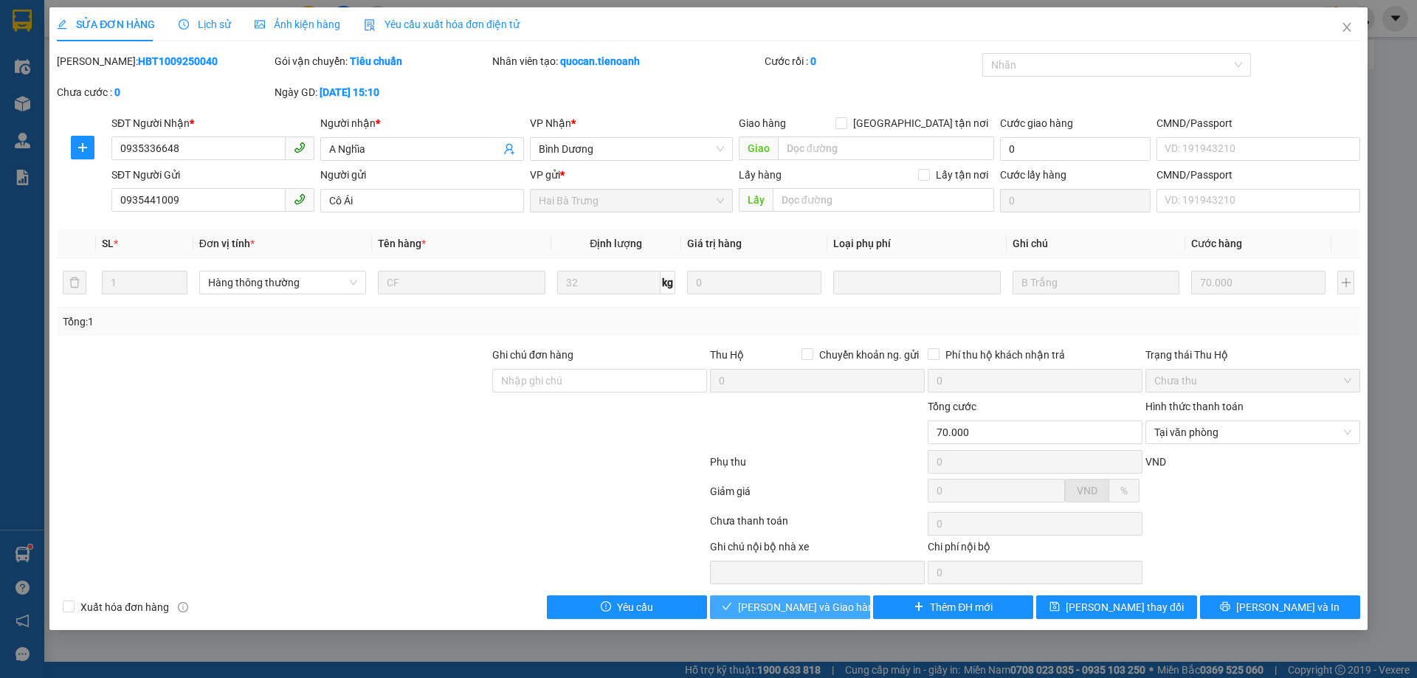
click at [816, 609] on span "[PERSON_NAME] và Giao hàng" at bounding box center [809, 607] width 142 height 16
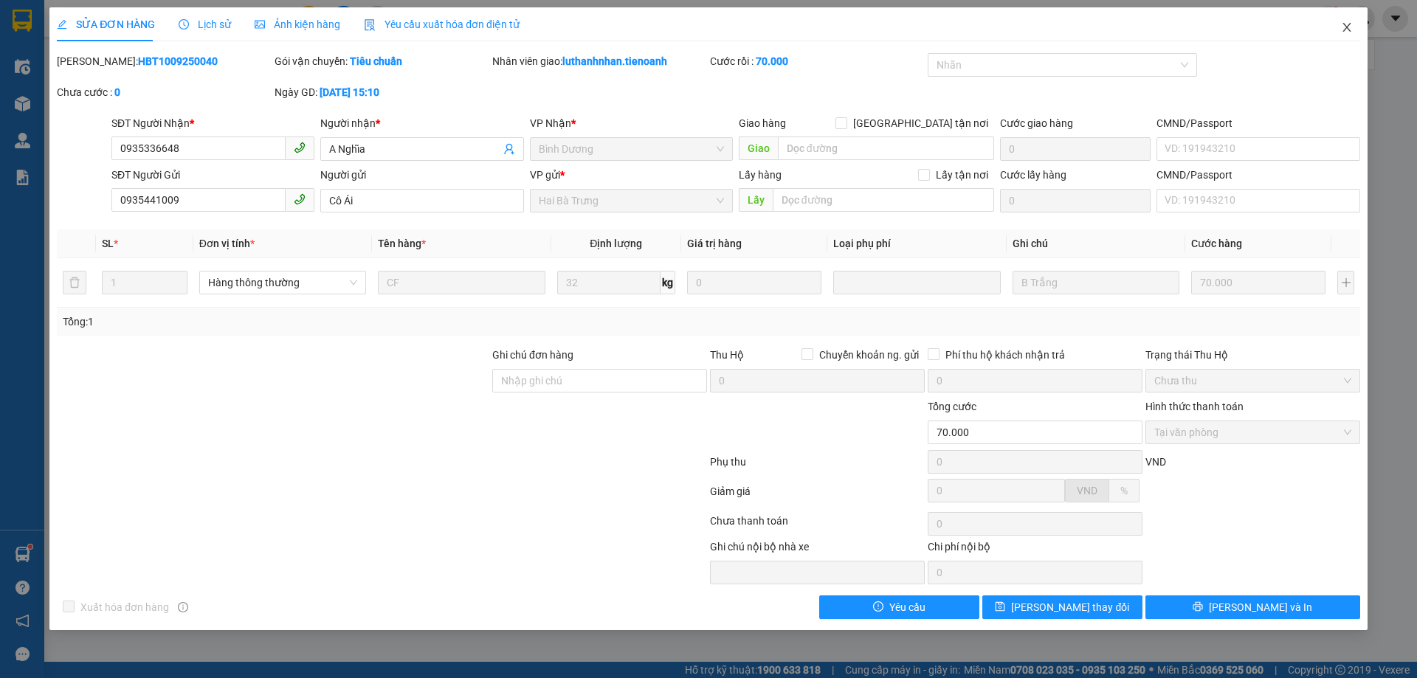
click at [1348, 28] on icon "close" at bounding box center [1347, 27] width 12 height 12
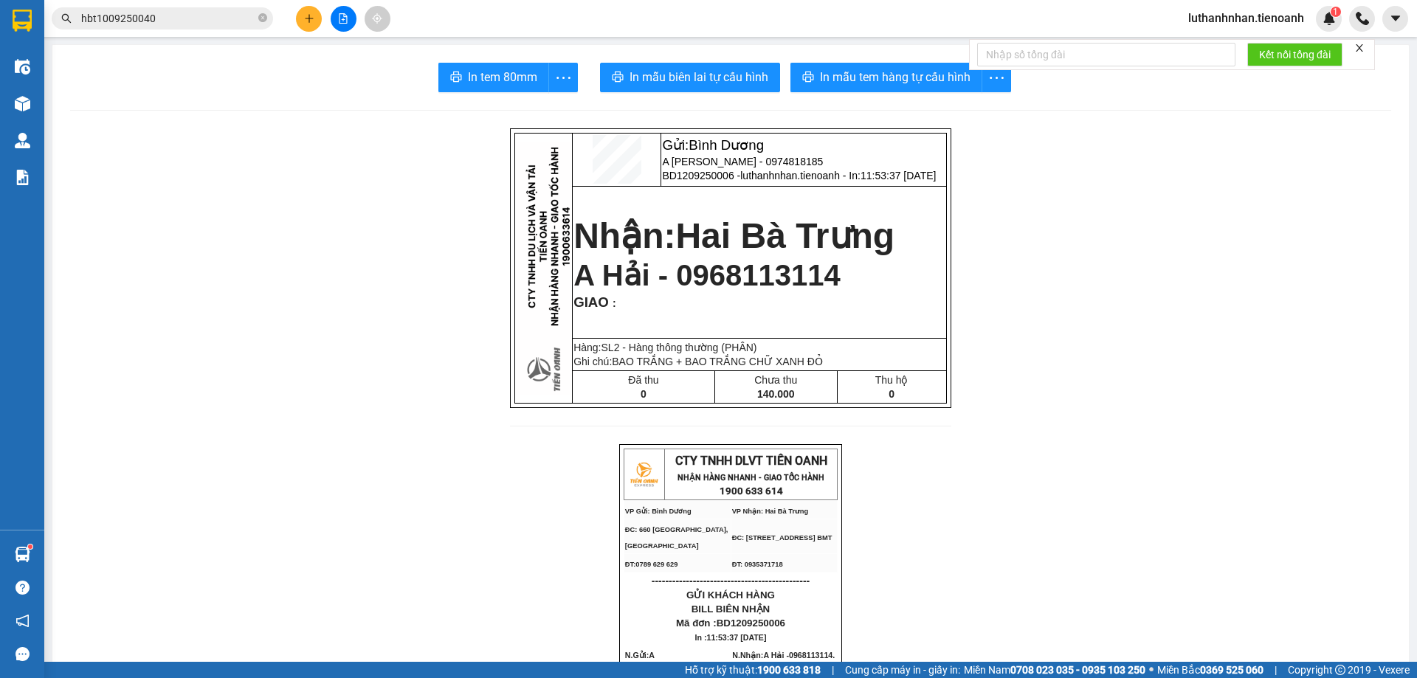
click at [208, 22] on input "hbt1009250040" at bounding box center [168, 18] width 174 height 16
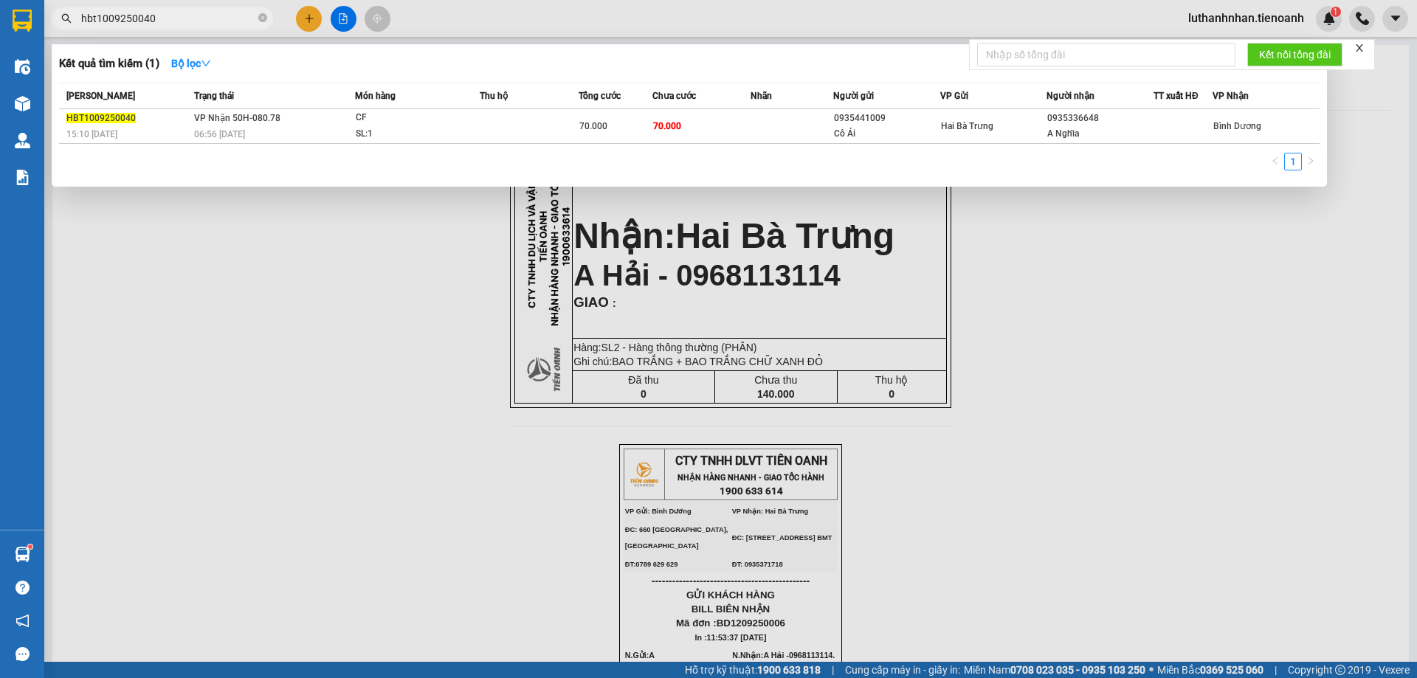
click at [208, 22] on input "hbt1009250040" at bounding box center [168, 18] width 174 height 16
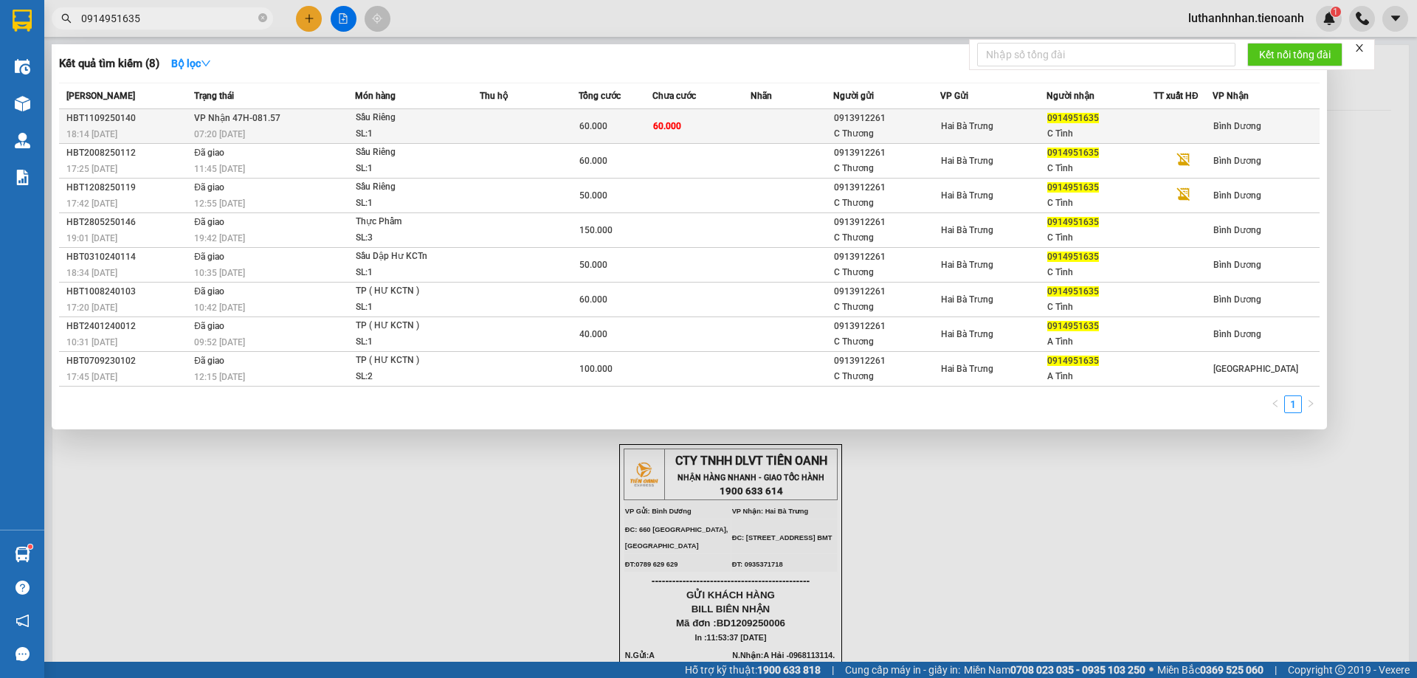
type input "0914951635"
click at [280, 123] on td "VP Nhận 47H-081.57 07:20 - 12/09" at bounding box center [272, 126] width 165 height 35
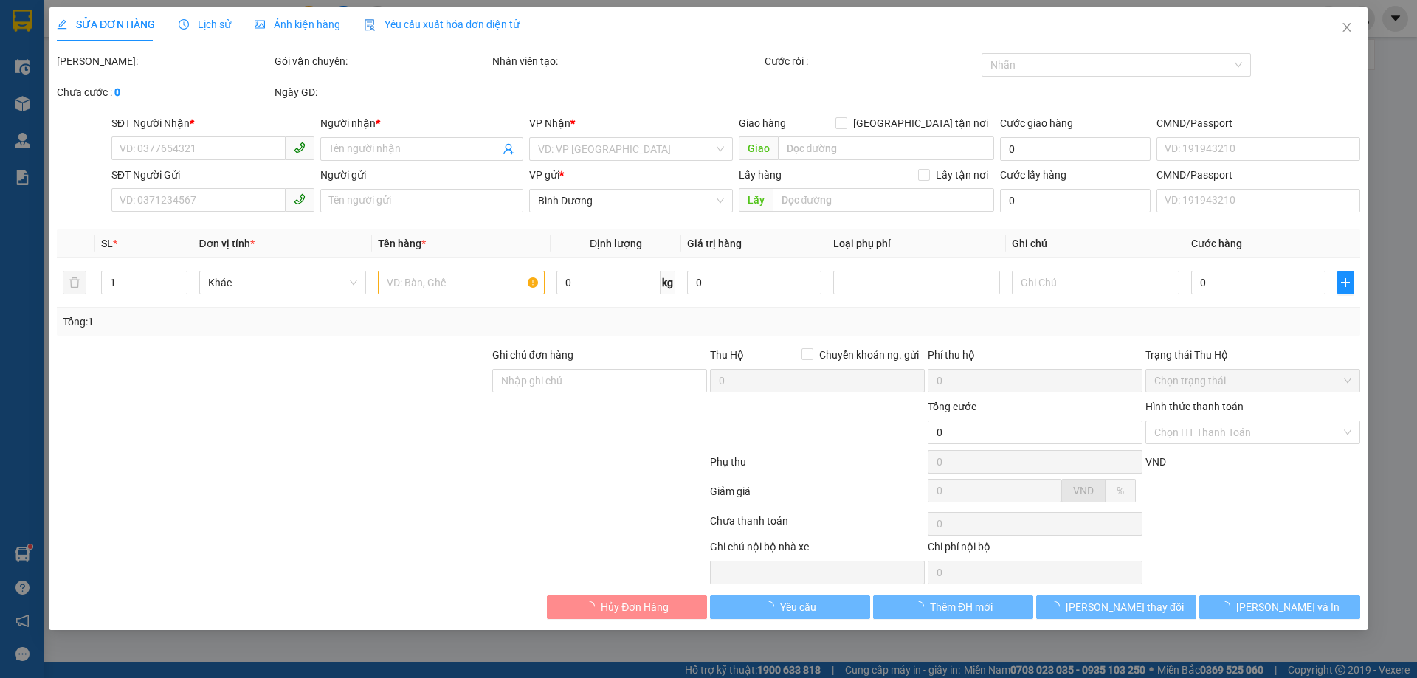
type input "0914951635"
type input "C Tình"
type input "0913912261"
type input "C Thương"
type input "60.000"
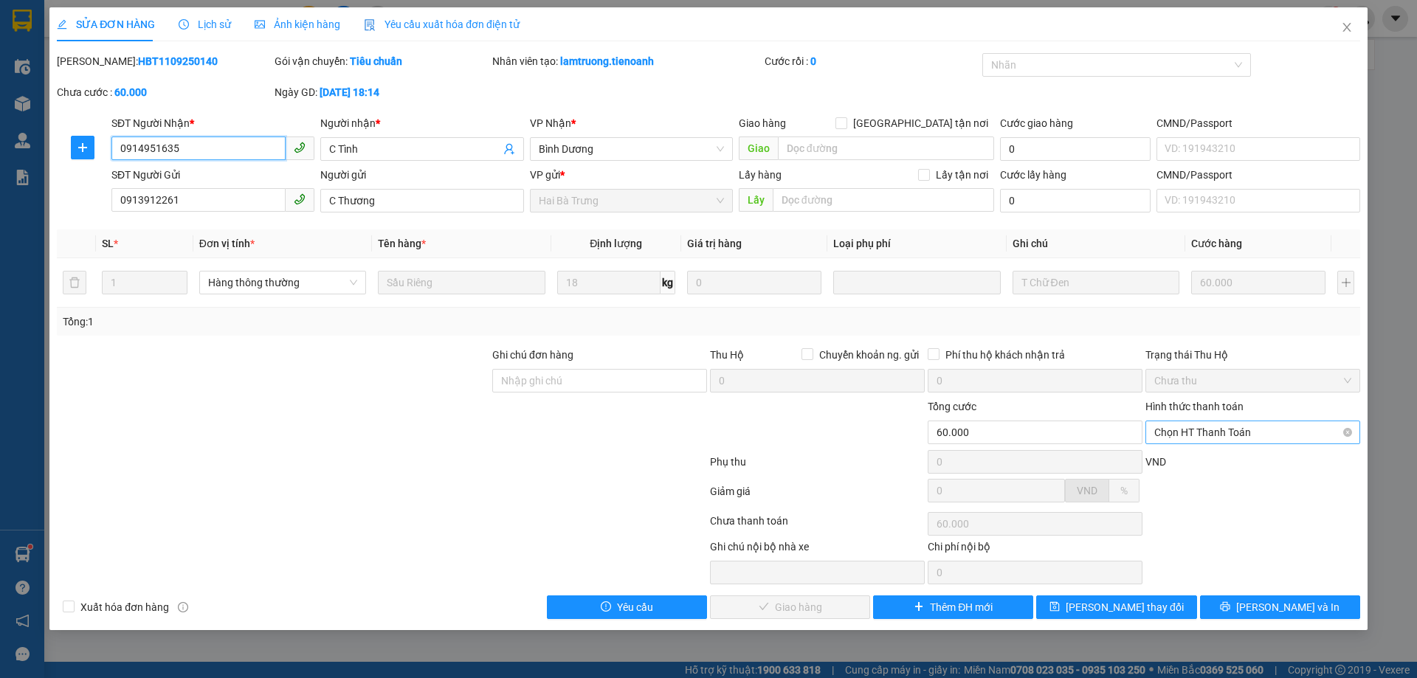
click at [1245, 426] on span "Chọn HT Thanh Toán" at bounding box center [1252, 432] width 197 height 22
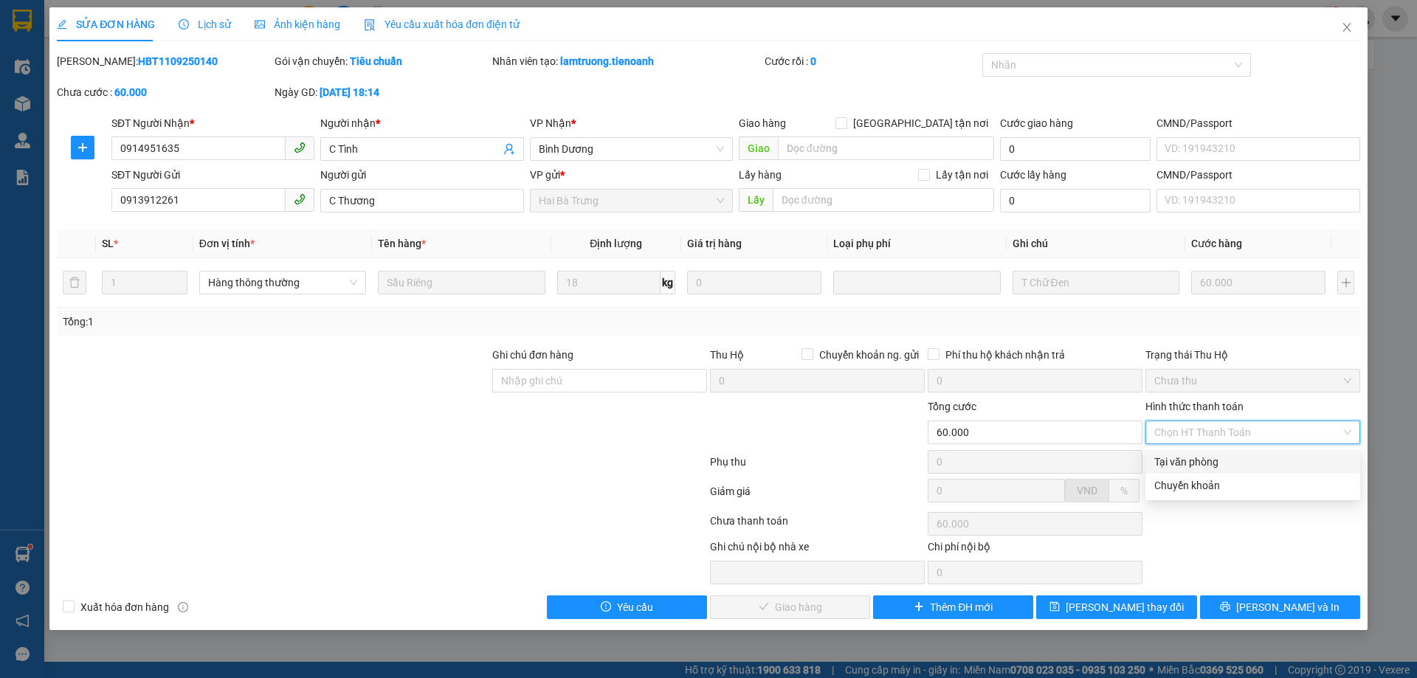
click at [1243, 459] on div "Tại văn phòng" at bounding box center [1252, 462] width 197 height 16
type input "0"
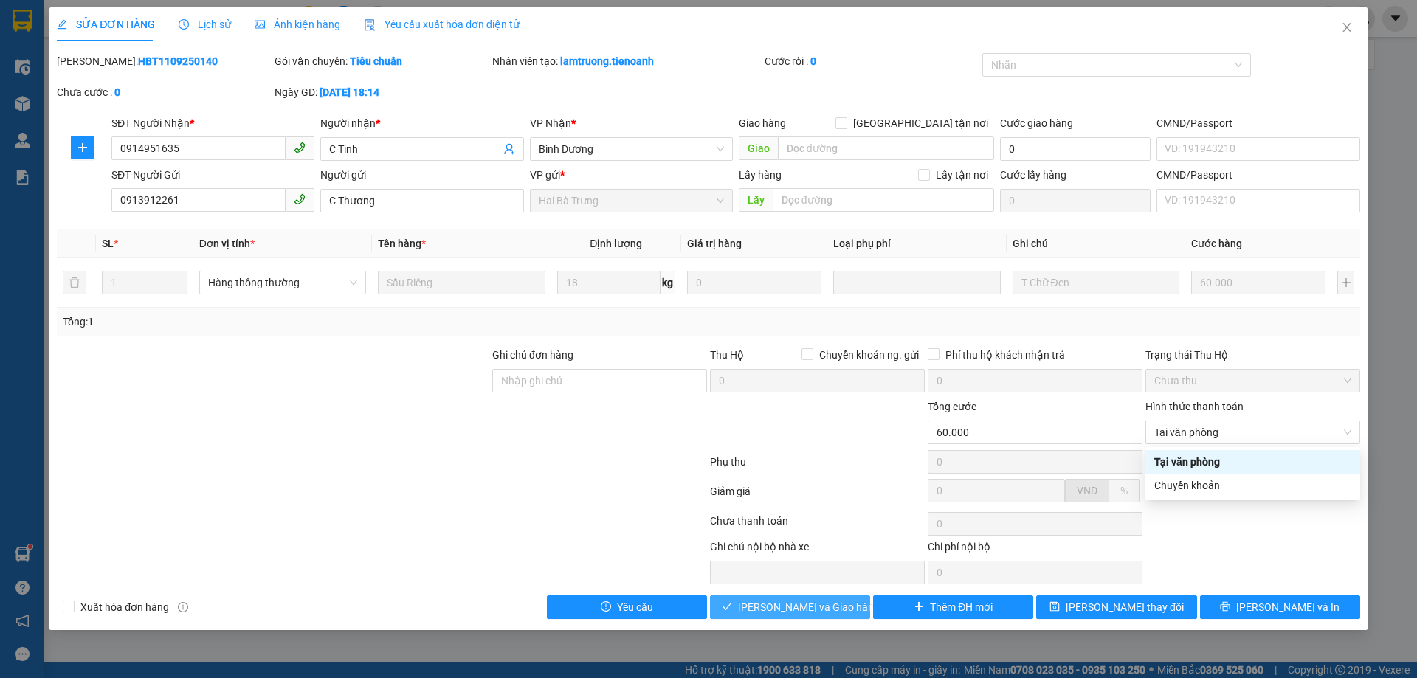
click at [840, 613] on button "[PERSON_NAME] và Giao hàng" at bounding box center [790, 608] width 160 height 24
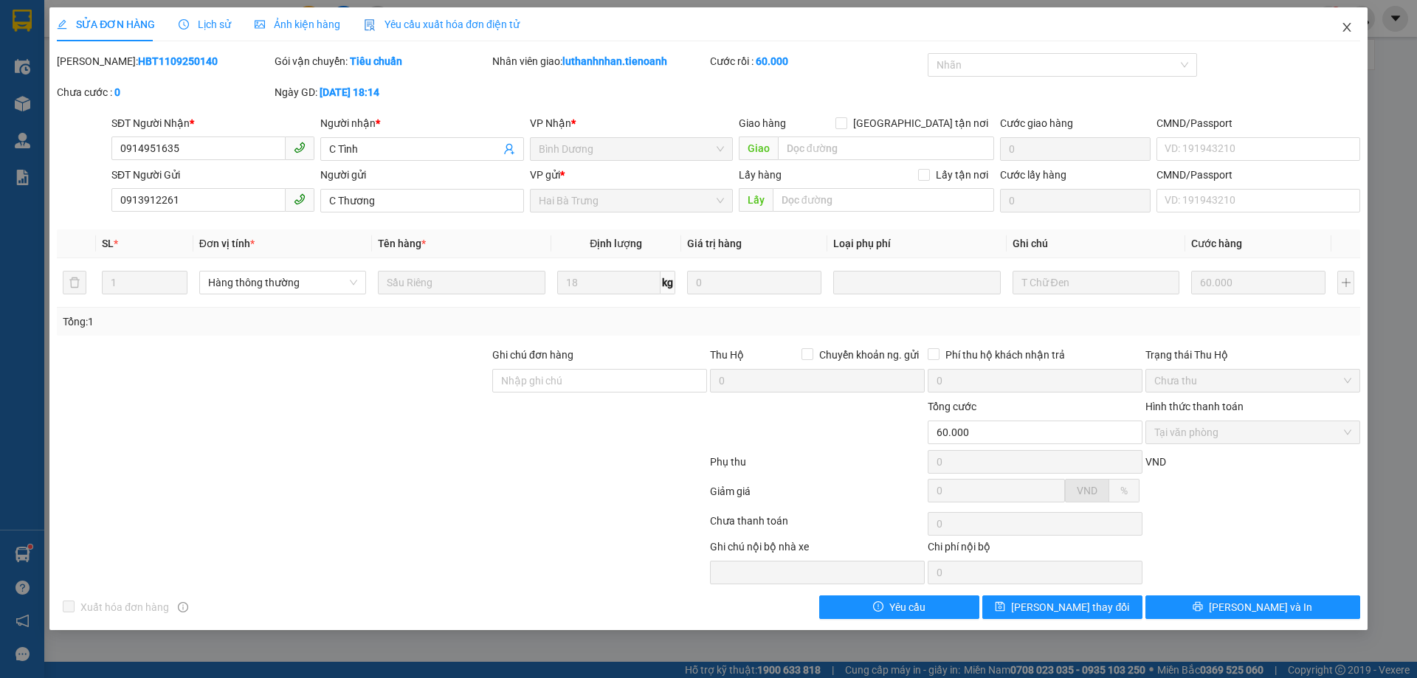
click at [1348, 24] on icon "close" at bounding box center [1347, 27] width 12 height 12
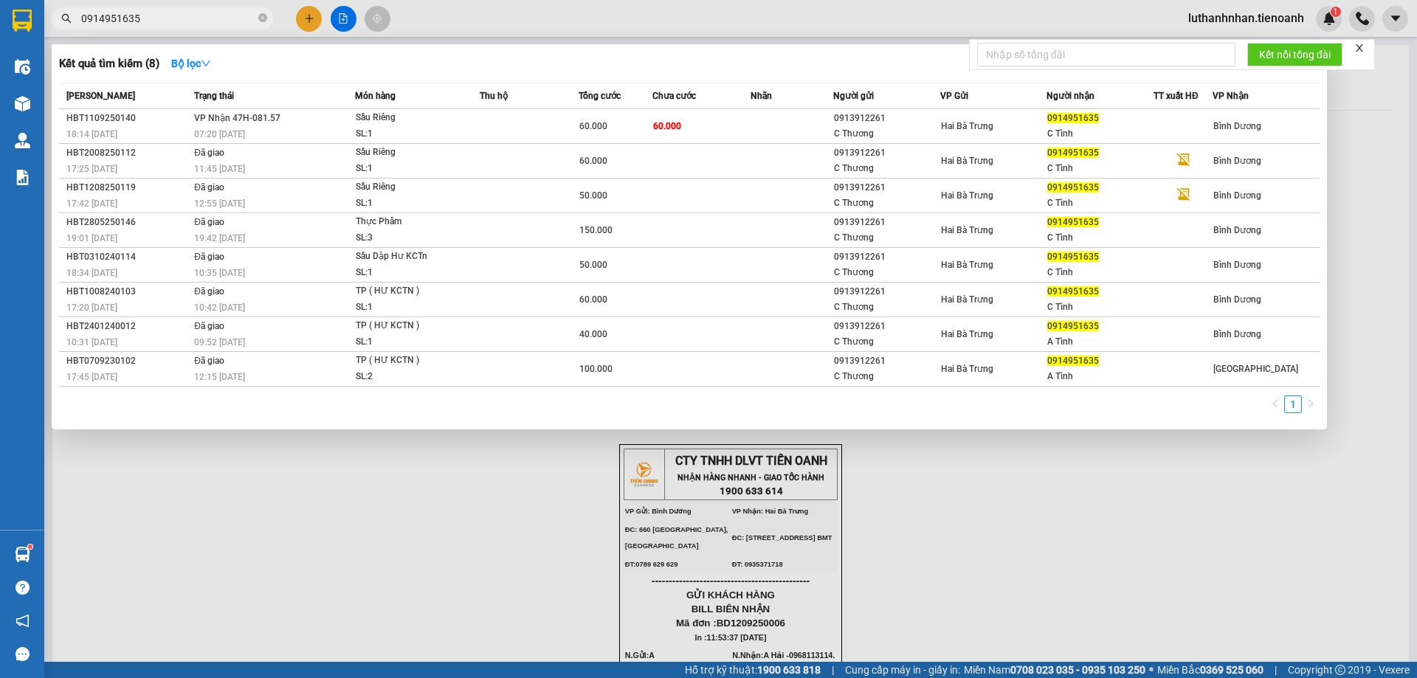
click at [177, 16] on input "0914951635" at bounding box center [168, 18] width 174 height 16
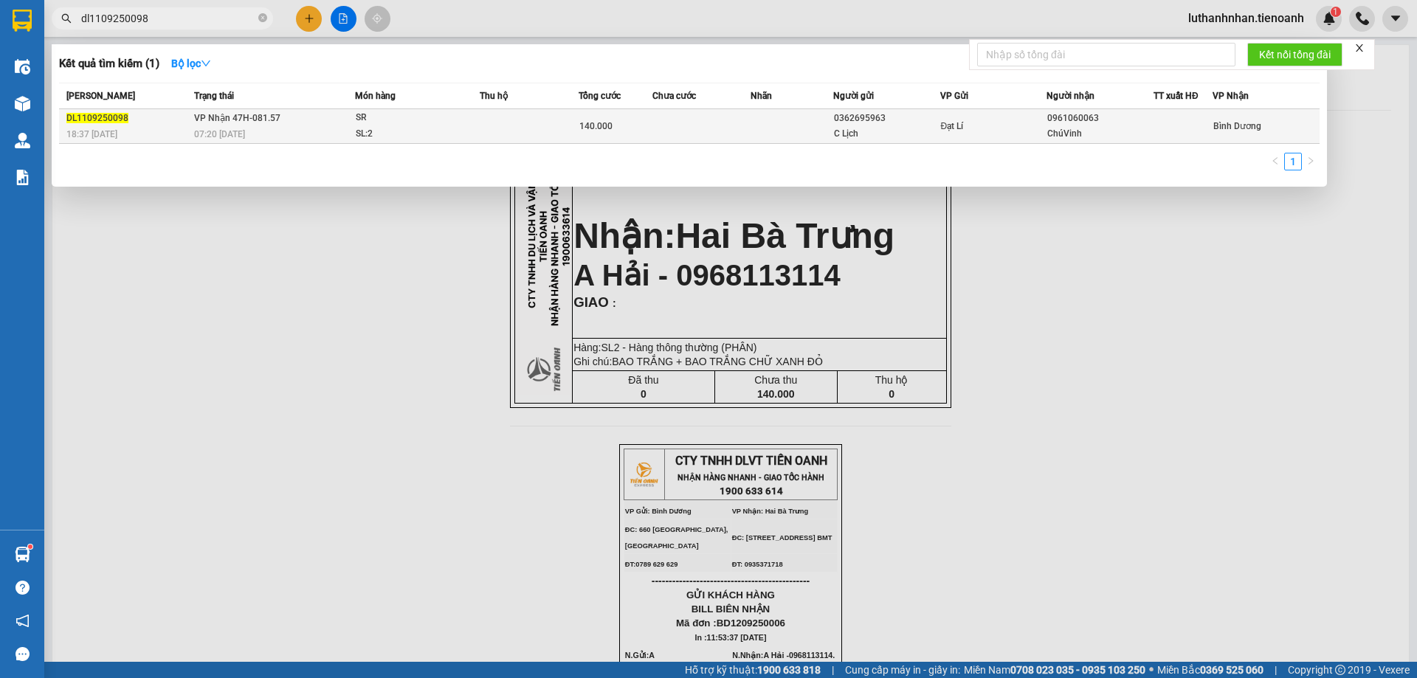
type input "dl1109250098"
click at [308, 131] on div "07:20 [DATE]" at bounding box center [274, 134] width 160 height 16
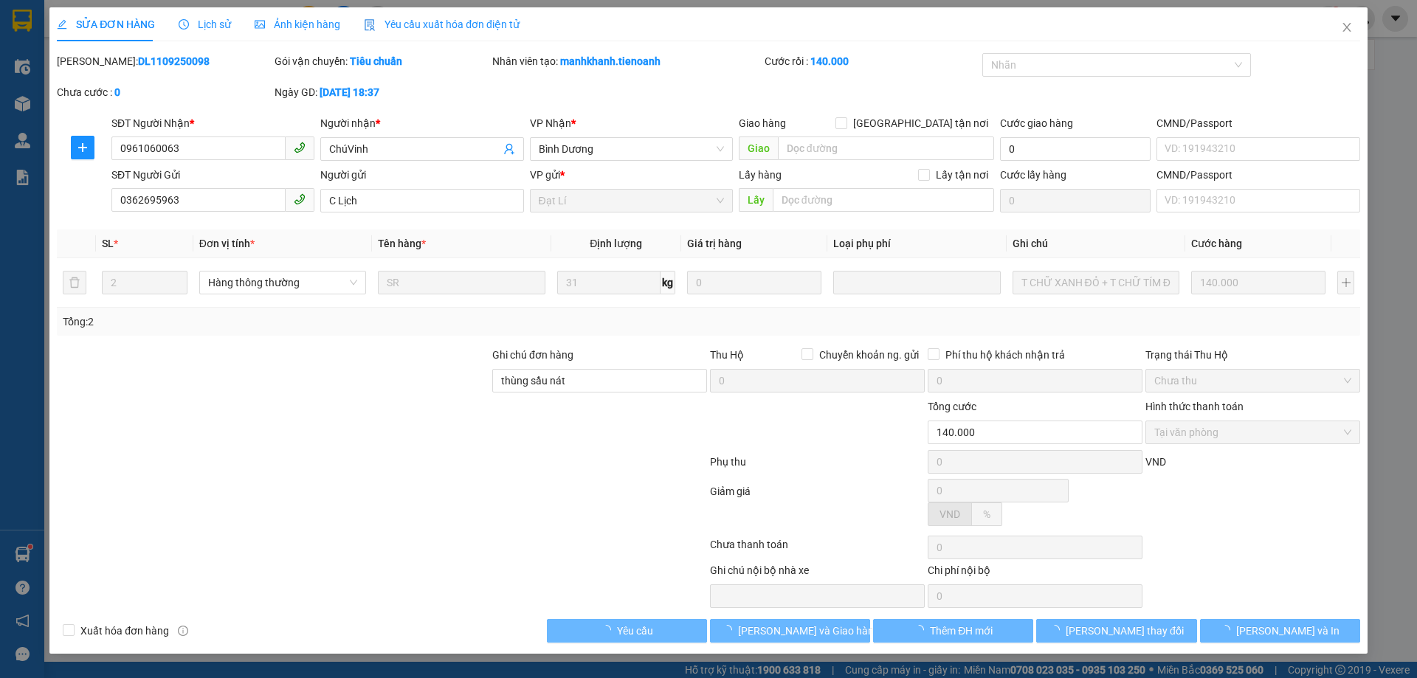
type input "0961060063"
type input "ChúVinh"
type input "0362695963"
type input "C Lịch"
type input "thùng sầu nát"
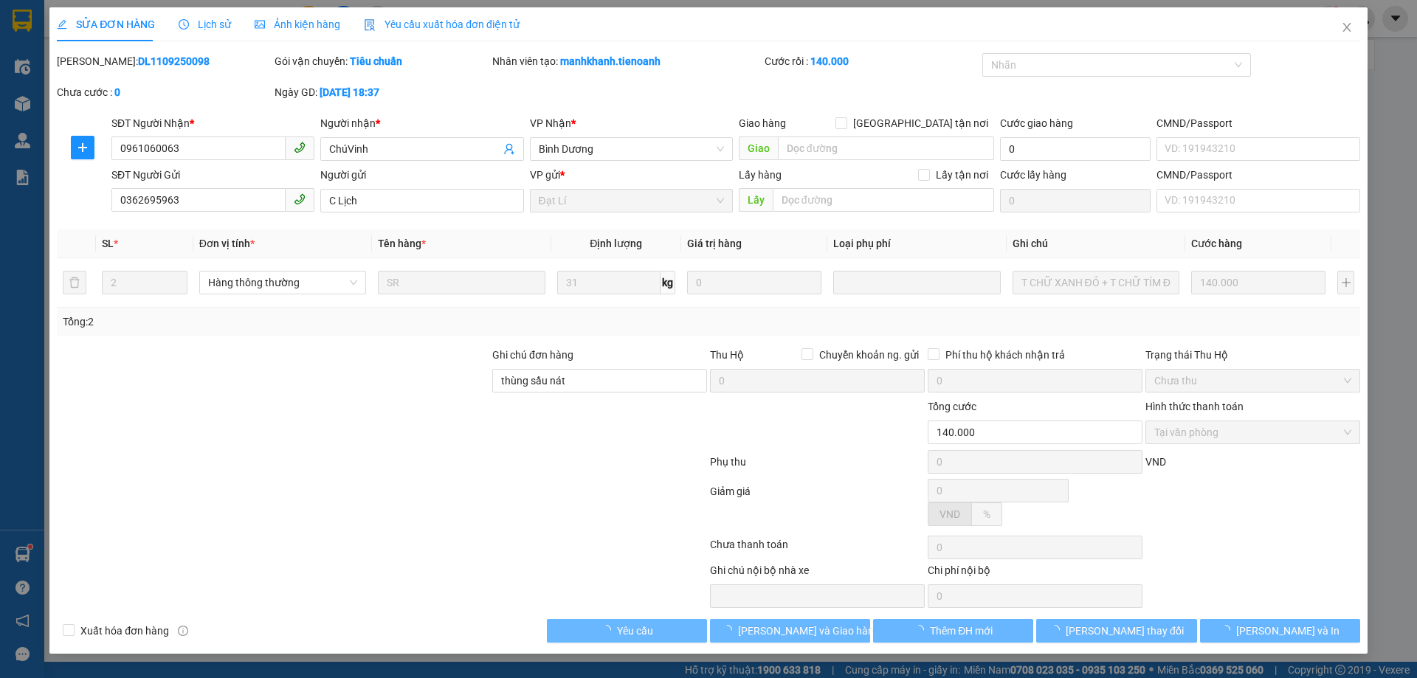
type input "140.000"
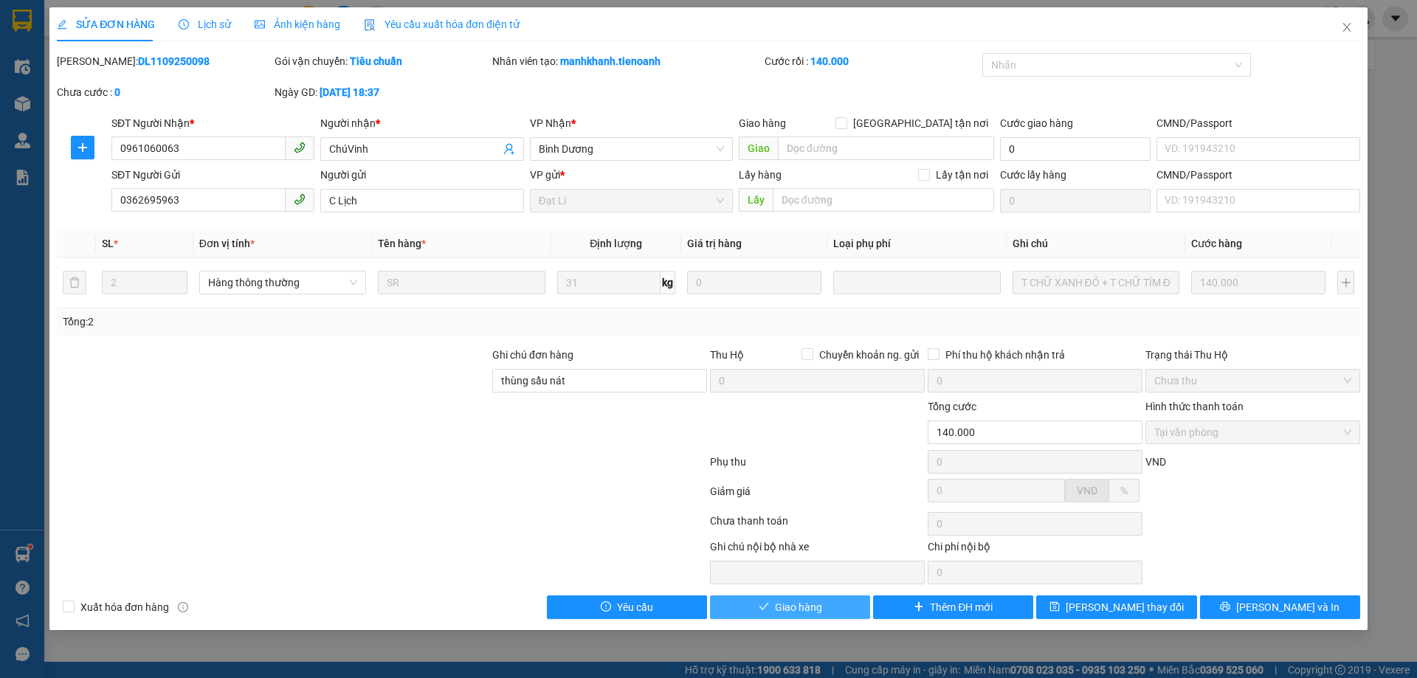
click at [807, 612] on span "Giao hàng" at bounding box center [798, 607] width 47 height 16
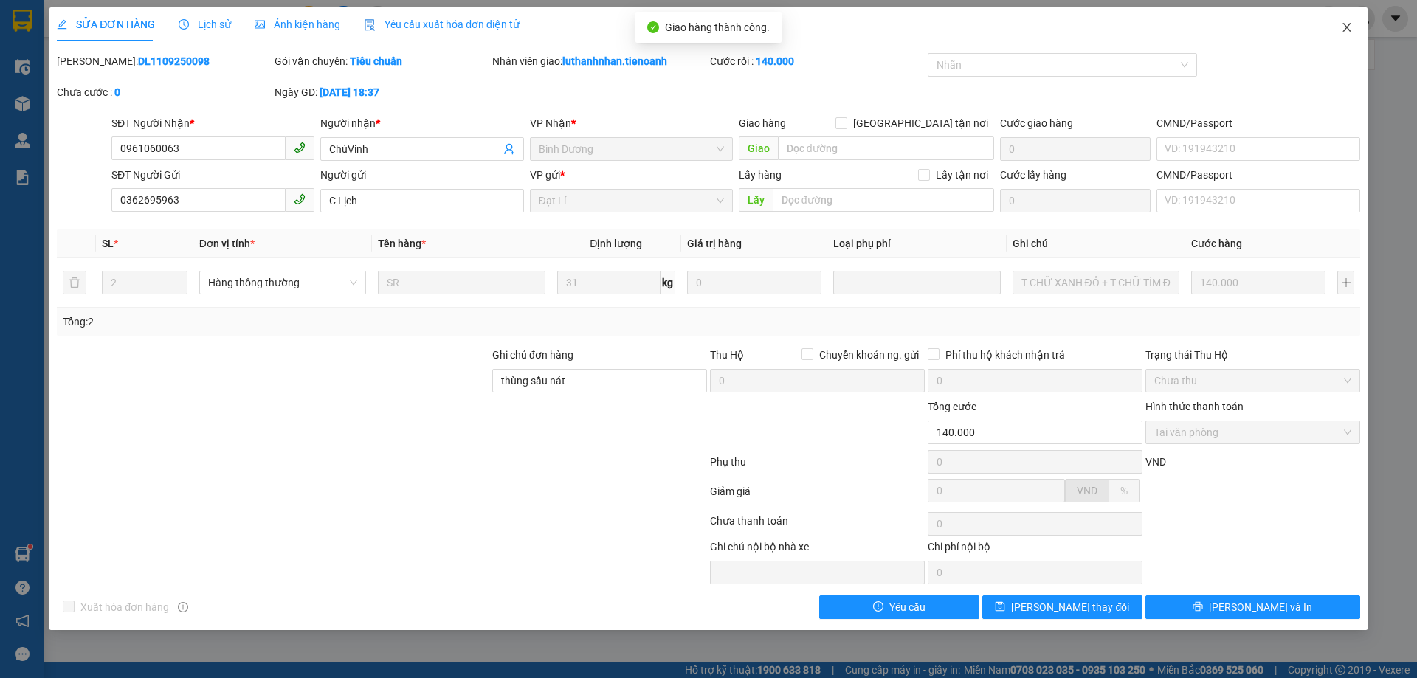
click at [1347, 30] on icon "close" at bounding box center [1347, 27] width 12 height 12
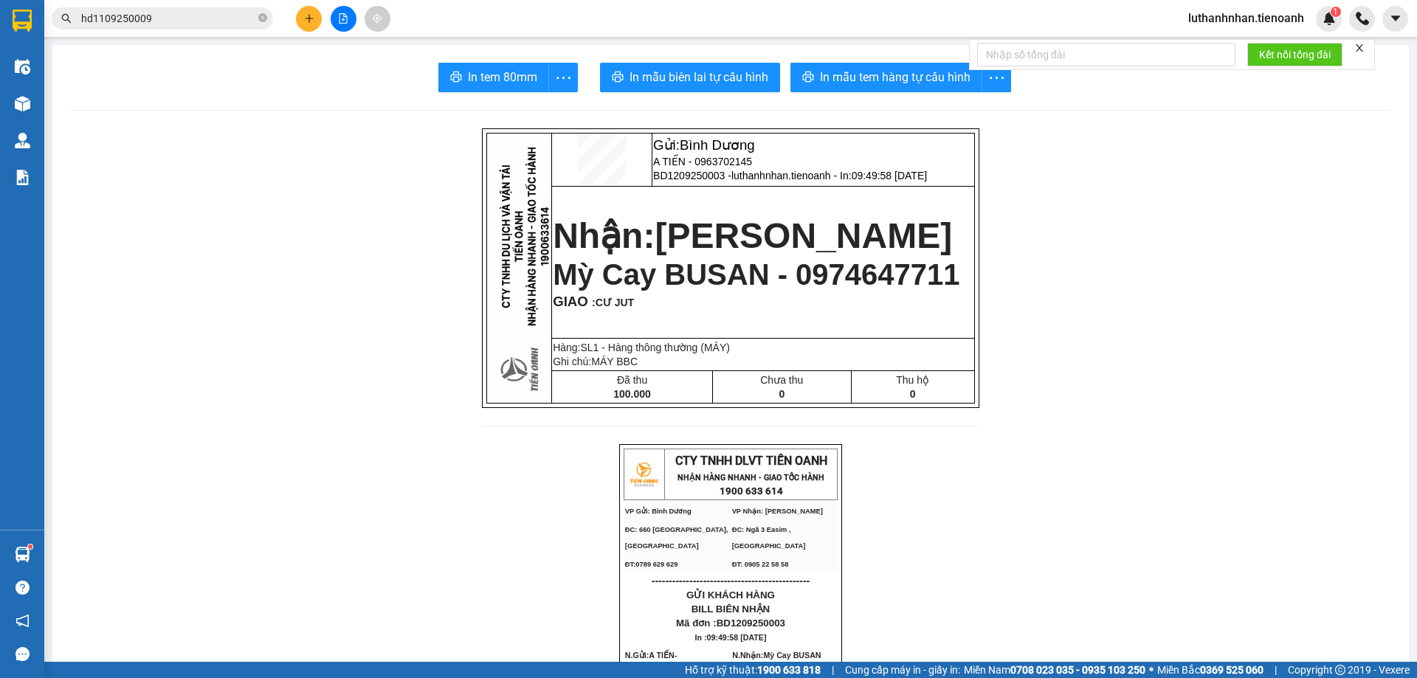
click at [207, 18] on input "hd1109250009" at bounding box center [168, 18] width 174 height 16
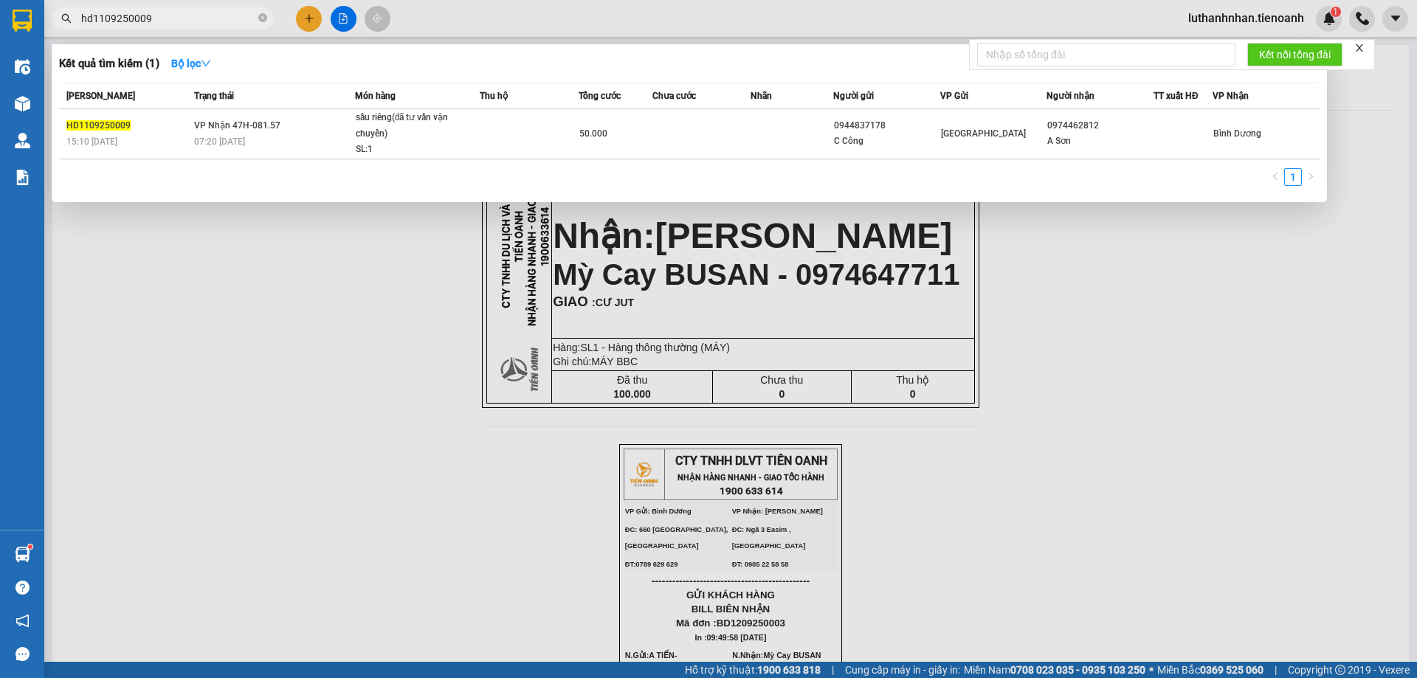
click at [207, 18] on input "hd1109250009" at bounding box center [168, 18] width 174 height 16
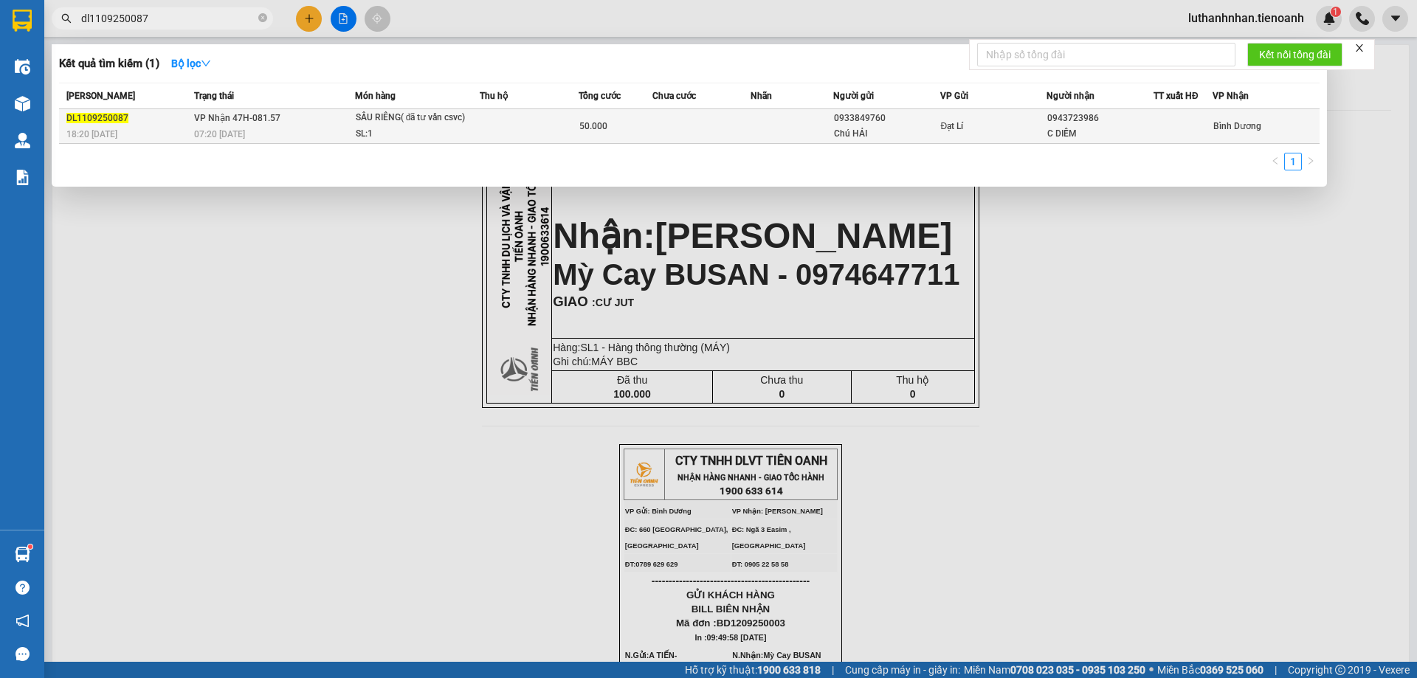
type input "dl1109250087"
click at [554, 129] on td at bounding box center [529, 126] width 99 height 35
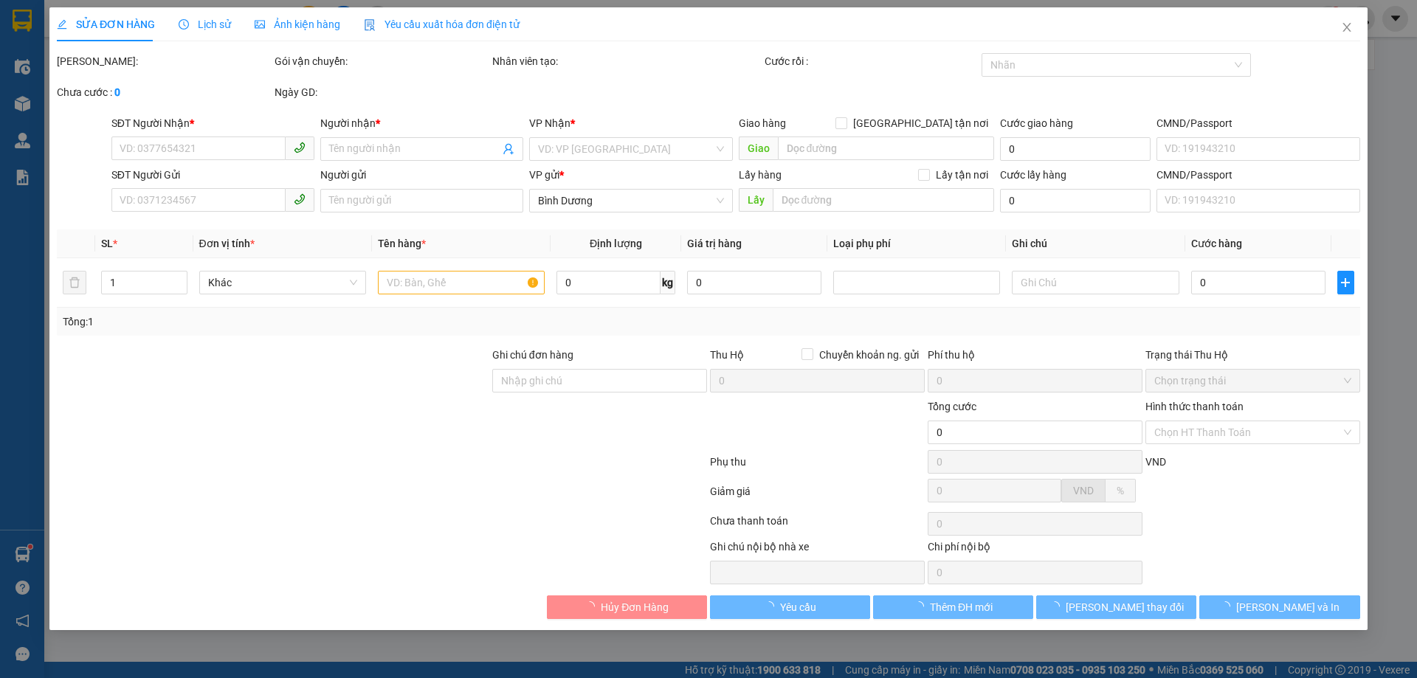
type input "0943723986"
type input "C DIỄM"
type input "0933849760"
type input "Chú HẢI"
type input "241370333"
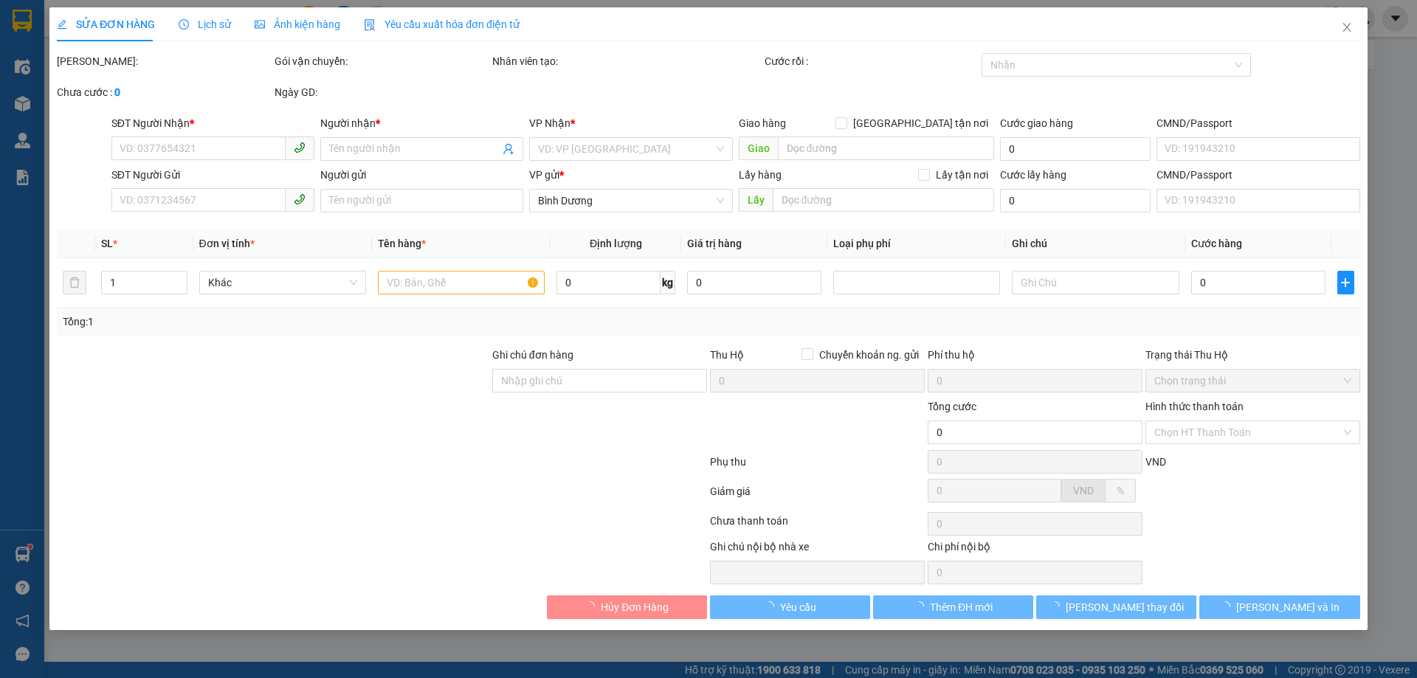
type input "50.000"
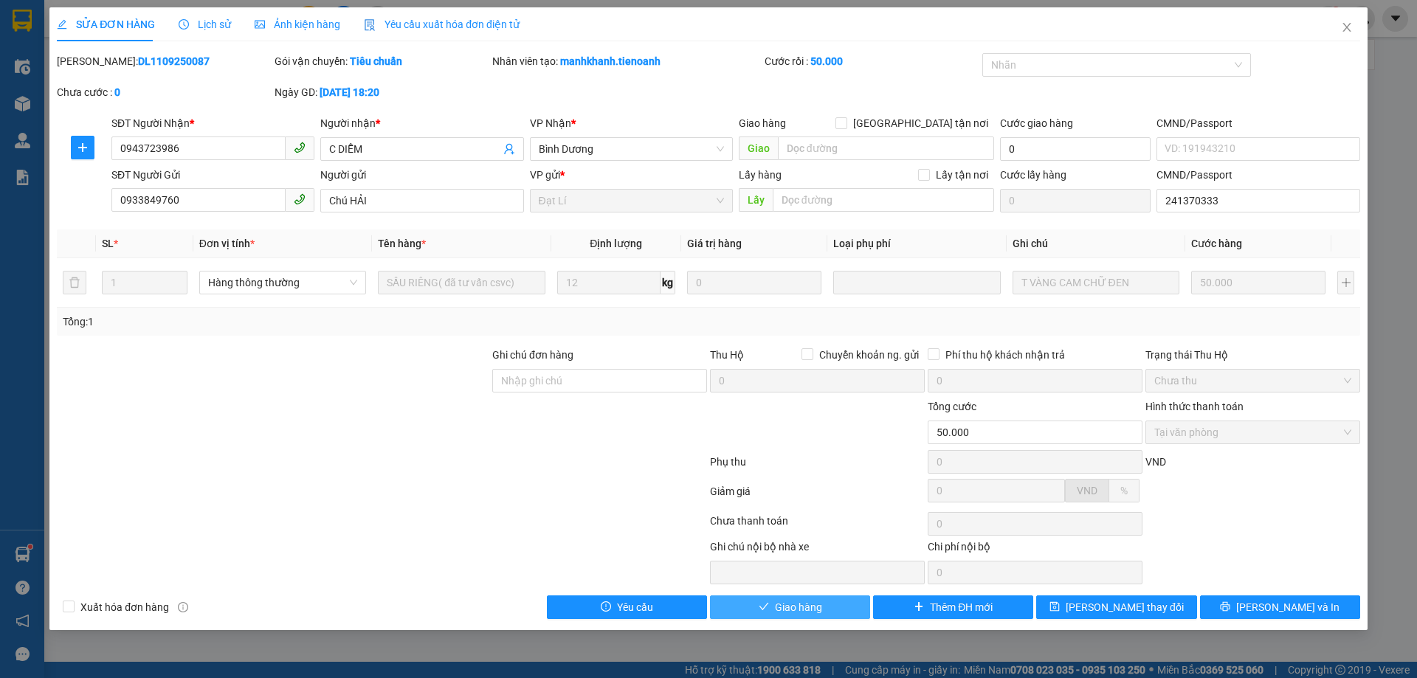
click at [795, 610] on span "Giao hàng" at bounding box center [798, 607] width 47 height 16
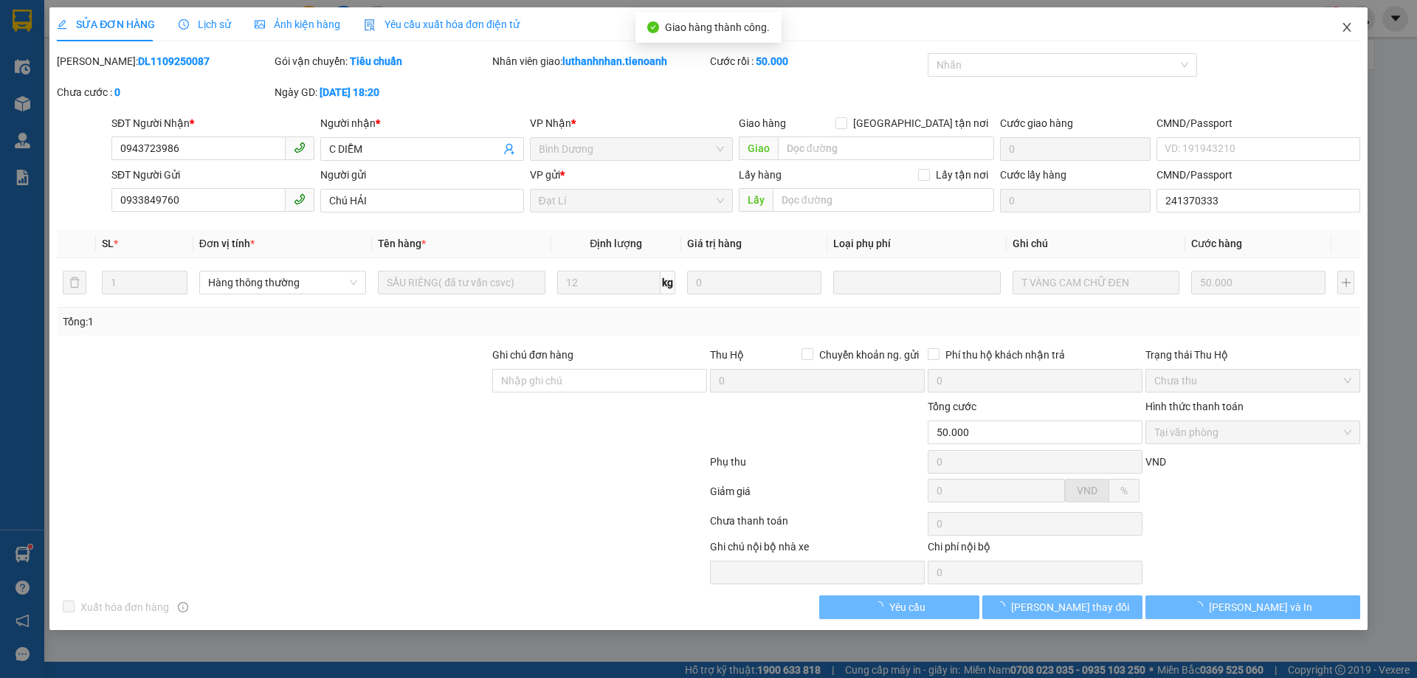
click at [1351, 34] on span "Close" at bounding box center [1346, 27] width 41 height 41
